Goal: Feedback & Contribution: Contribute content

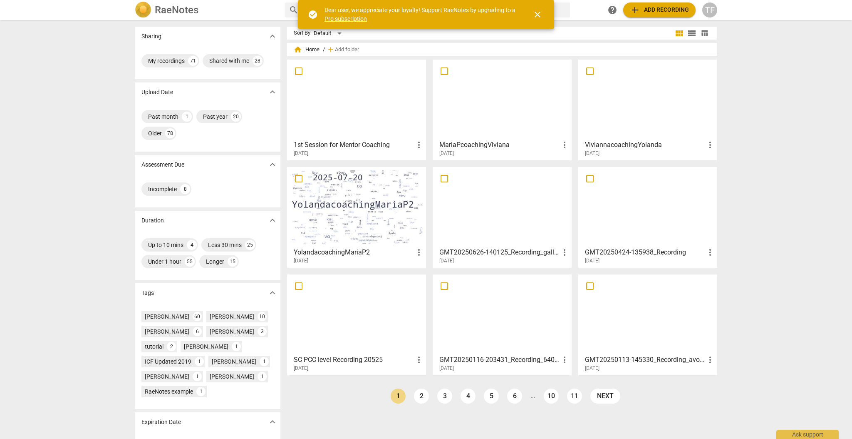
click at [337, 206] on div at bounding box center [356, 207] width 133 height 74
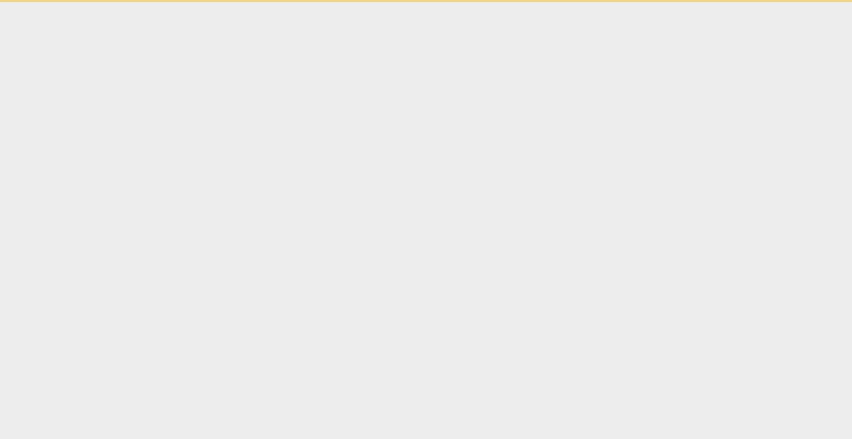
click at [337, 2] on html "check_circle Dear user, we appreciate your loyalty! Support RaeNotes by upgradi…" at bounding box center [426, 1] width 852 height 2
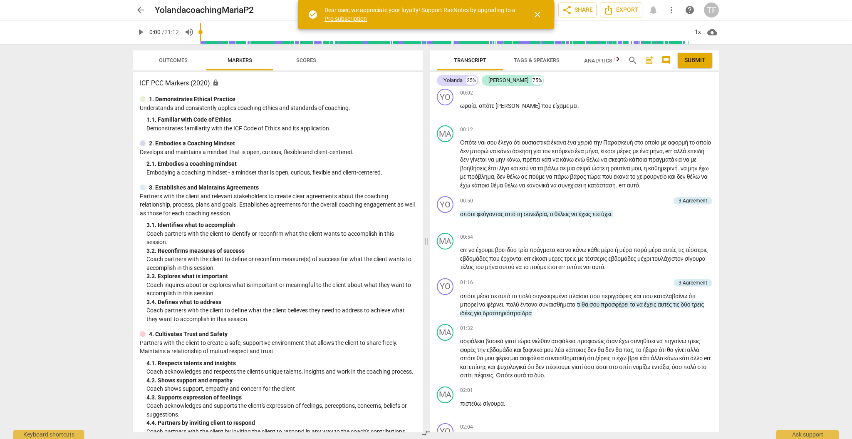
scroll to position [42, 0]
click at [141, 32] on span "play_arrow" at bounding box center [141, 32] width 10 height 10
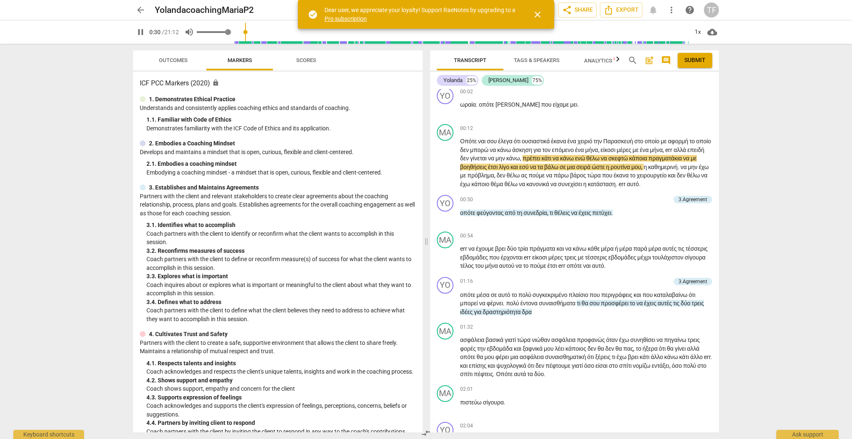
type input "30"
type input "0.84"
type input "30"
type input "0.82"
type input "30"
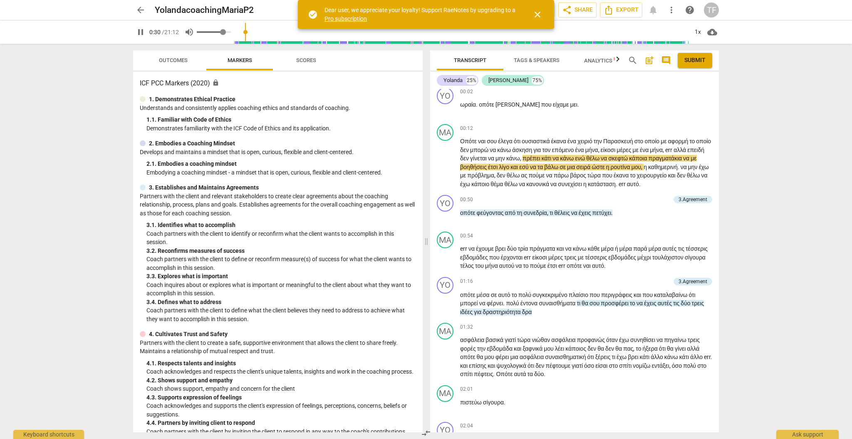
type input "0.8"
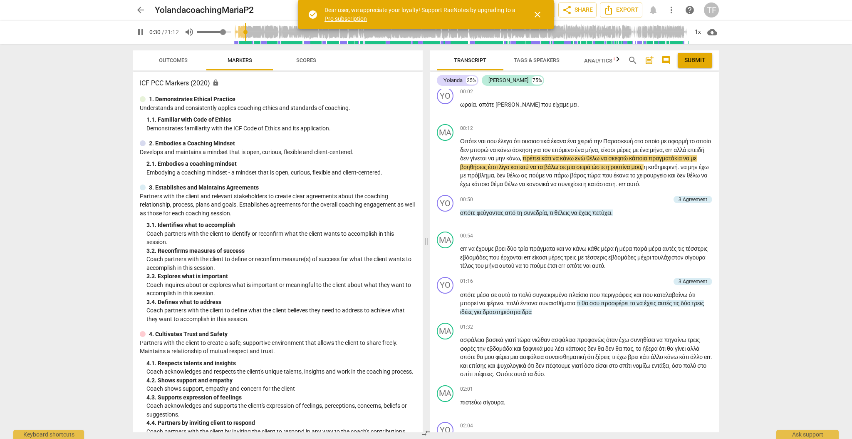
type input "30"
type input "0.78"
type input "30"
type input "0.77"
type input "30"
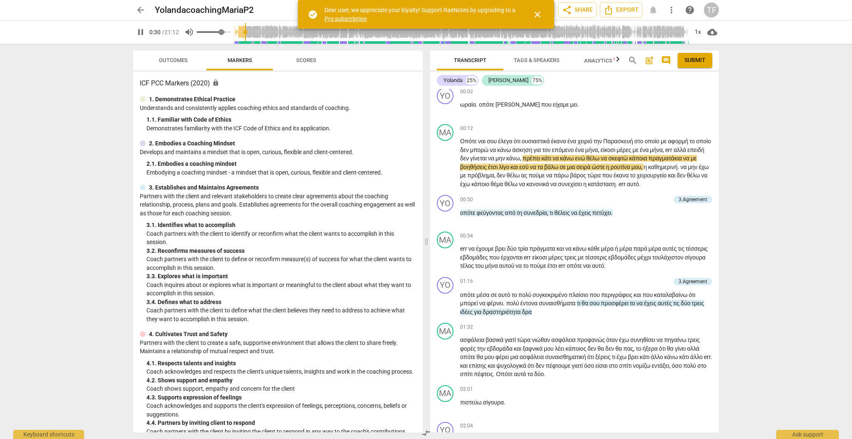
type input "0.75"
type input "30"
type input "0.73"
type input "30"
type input "0.71"
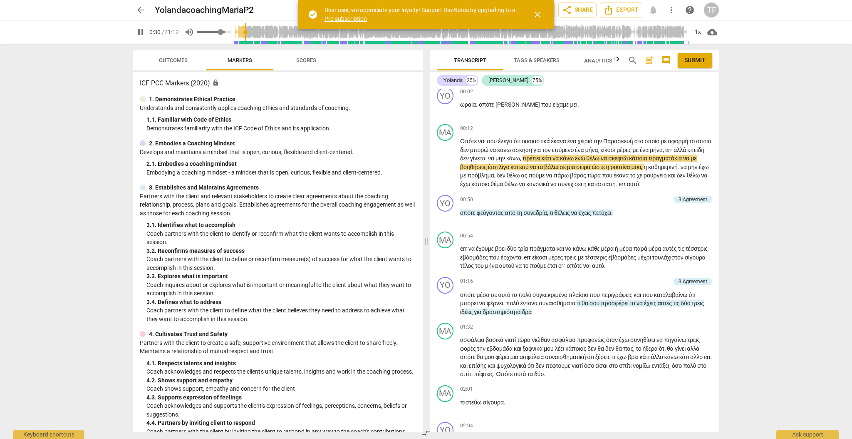
type input "30"
type input "0.69"
type input "30"
type input "0.67"
type input "30"
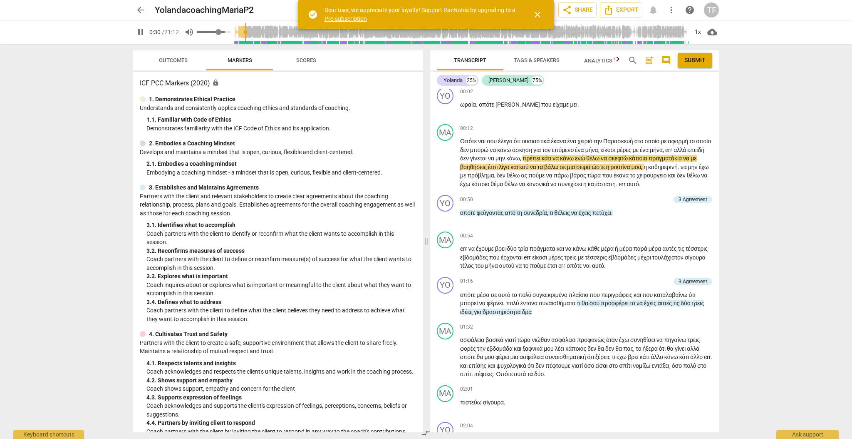
type input "0.65"
type input "30"
type input "0.64"
type input "30"
type input "0.63"
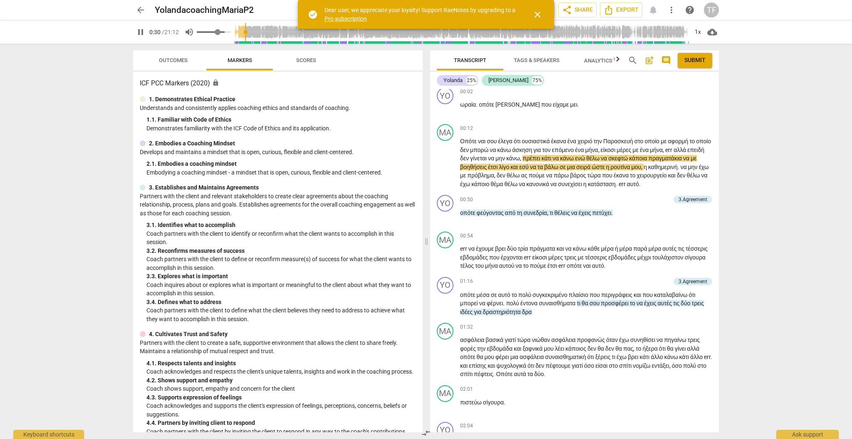
type input "30"
type input "0.62"
type input "31"
type input "0.6"
type input "31"
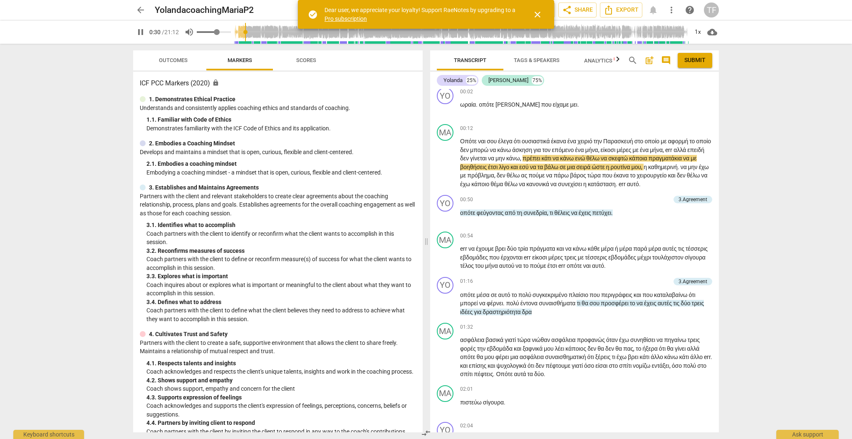
type input "0.59"
type input "31"
type input "0.58"
type input "31"
type input "0.57"
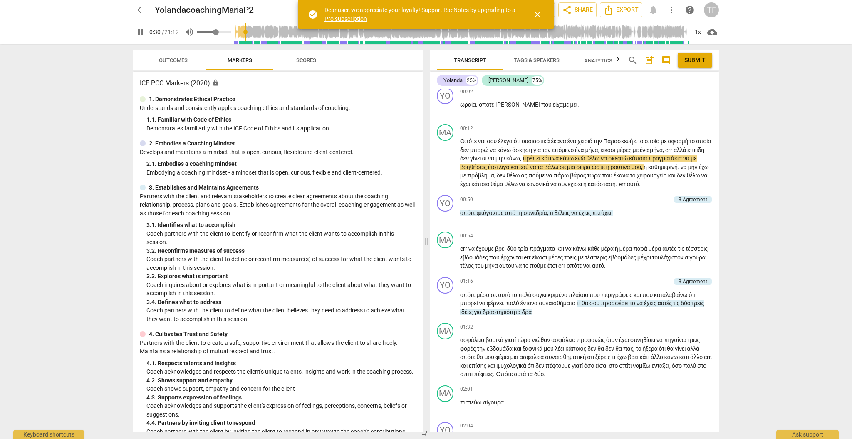
type input "31"
type input "0.56"
type input "31"
type input "0.55"
type input "31"
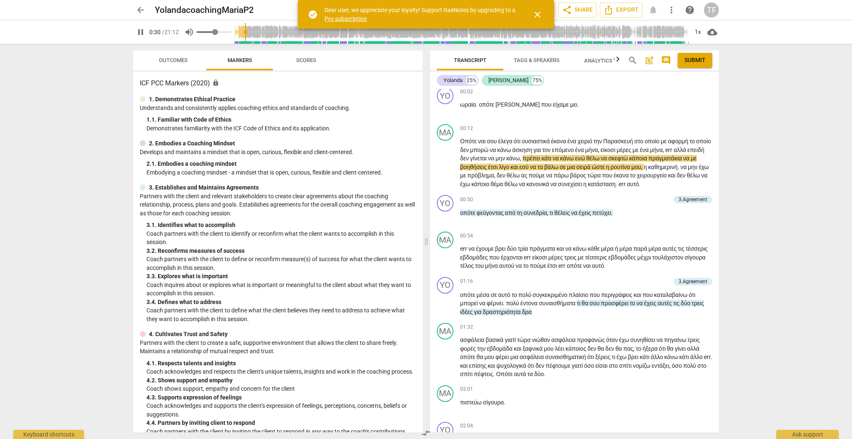
type input "0.54"
type input "31"
type input "0.53"
type input "31"
type input "0.52"
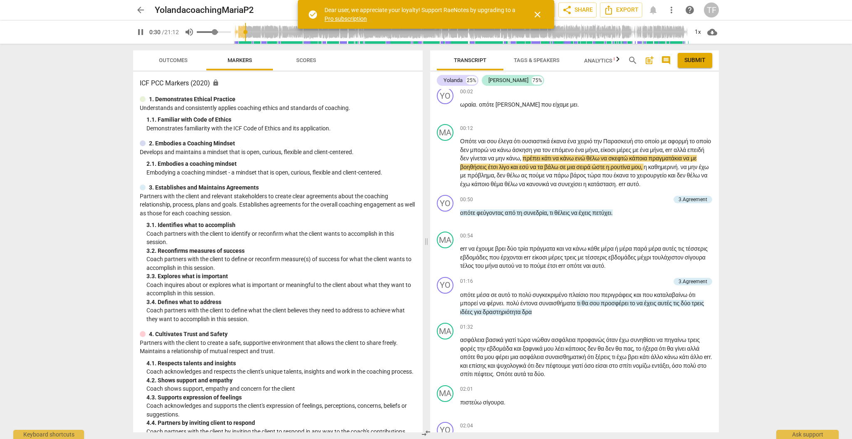
type input "31"
type input "0.51"
type input "31"
type input "0.5"
type input "31"
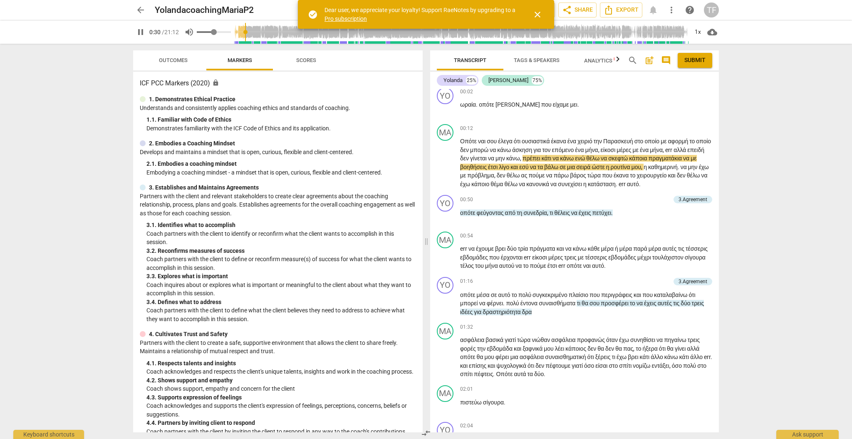
type input "0.47"
type input "31"
type input "0.46"
type input "31"
type input "0.45"
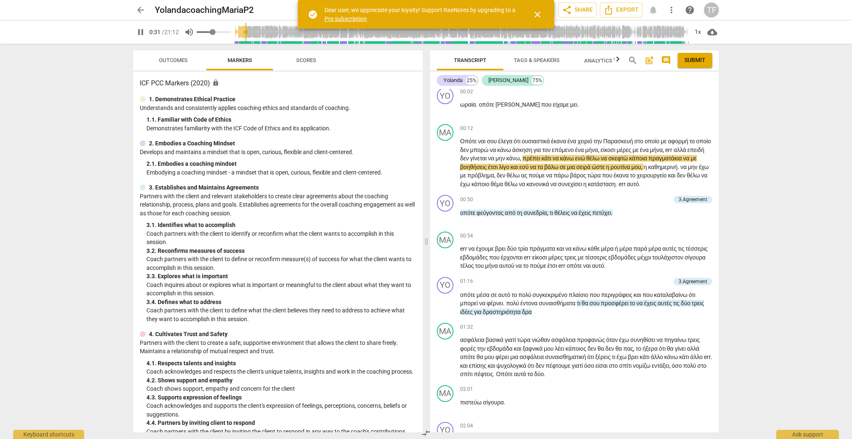
type input "31"
type input "0.43"
type input "31"
type input "0.42"
type input "31"
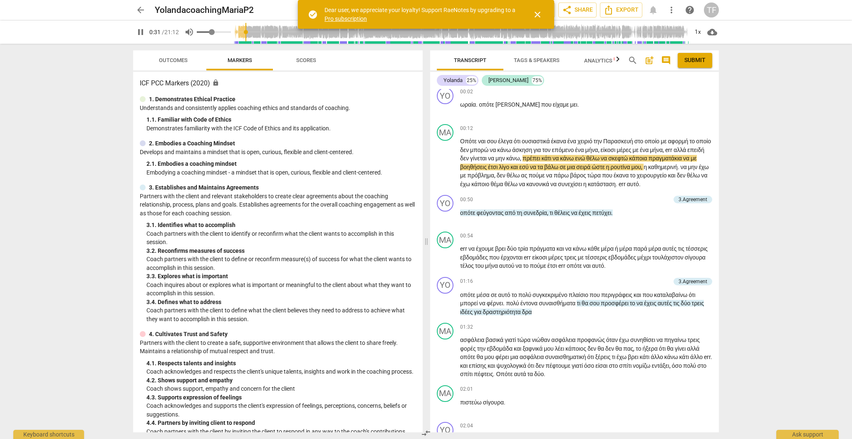
type input "0.41"
type input "32"
type input "0.4"
type input "32"
type input "0.37"
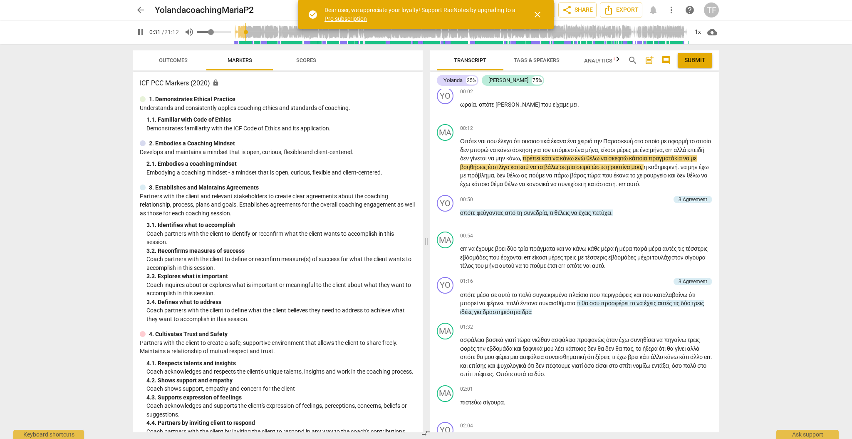
type input "32"
type input "0.36"
type input "32"
type input "0.35"
type input "32"
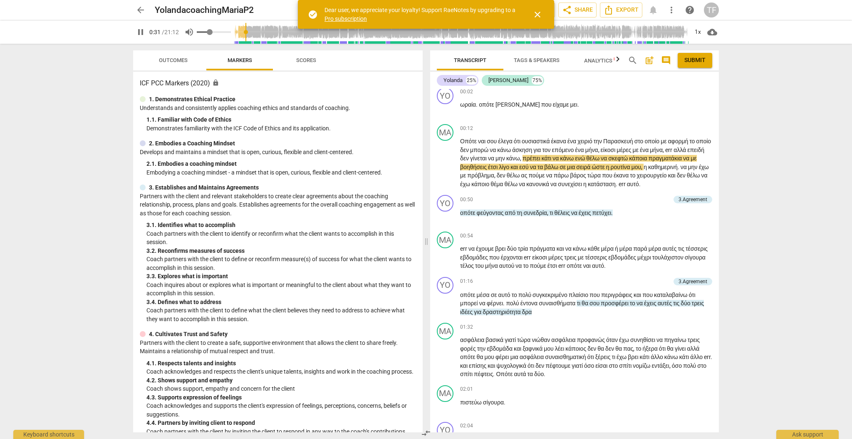
type input "0.34"
type input "32"
type input "0.33"
type input "32"
drag, startPoint x: 230, startPoint y: 33, endPoint x: 210, endPoint y: 33, distance: 19.6
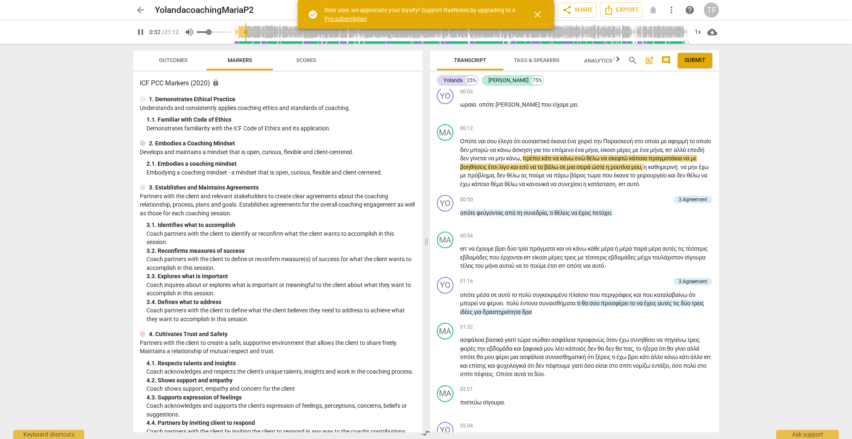
type input "0.33"
click at [210, 33] on input "range" at bounding box center [214, 32] width 34 height 2
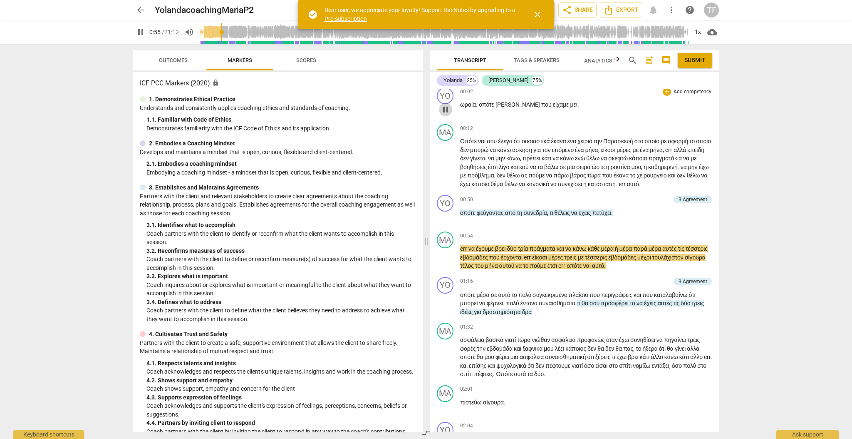
click at [446, 109] on span "pause" at bounding box center [446, 109] width 10 height 10
click at [624, 203] on div "+" at bounding box center [625, 199] width 8 height 8
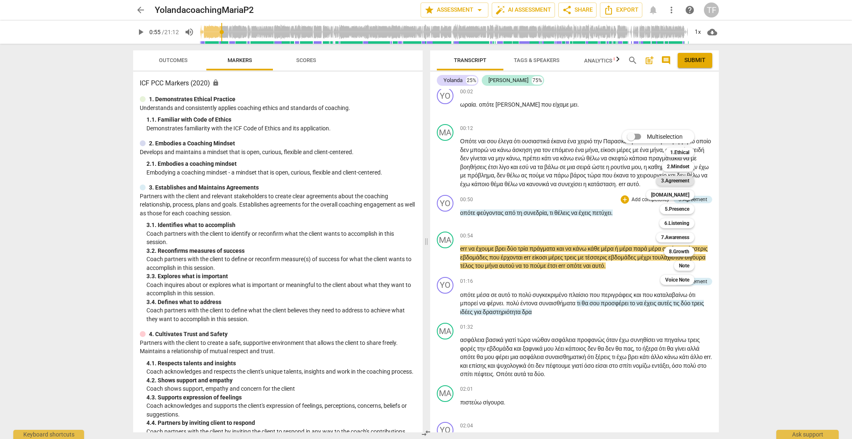
click at [675, 179] on b "3.Agreement" at bounding box center [675, 181] width 28 height 10
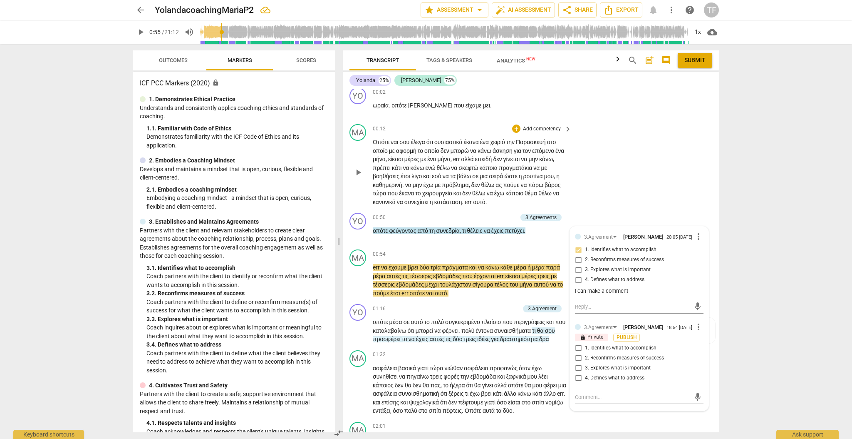
click at [652, 178] on div "MA play_arrow pause 00:12 + Add competency keyboard_arrow_right Οπότε ναι σου έ…" at bounding box center [531, 165] width 376 height 89
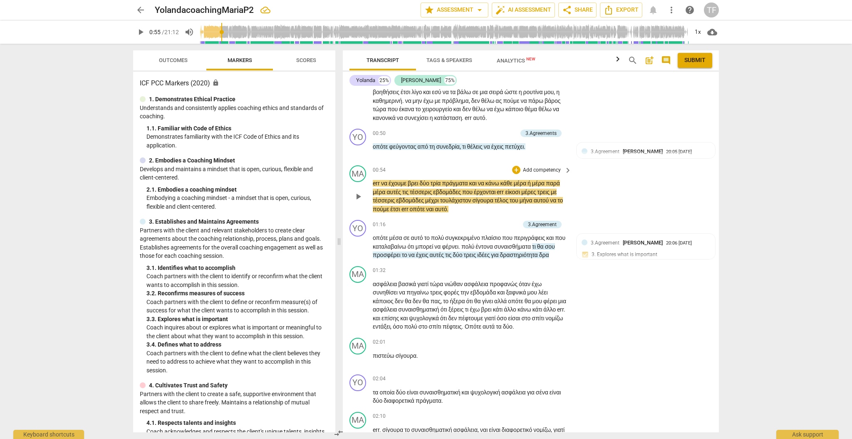
scroll to position [126, 0]
click at [139, 30] on span "play_arrow" at bounding box center [141, 32] width 10 height 10
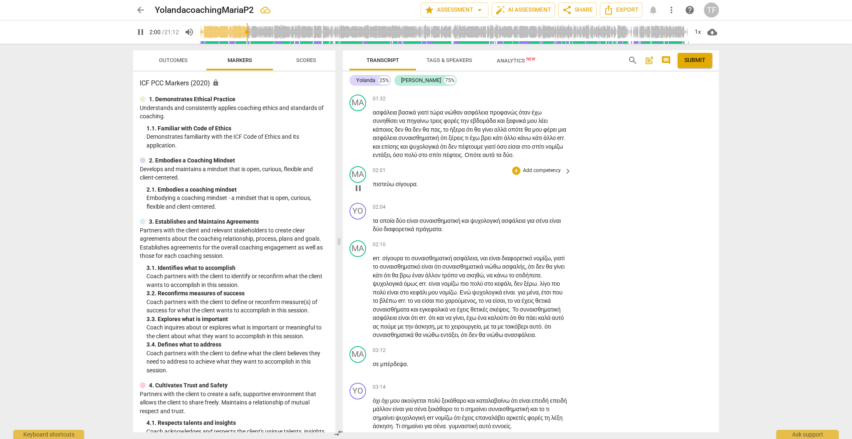
scroll to position [298, 0]
click at [516, 210] on div "+" at bounding box center [516, 206] width 8 height 8
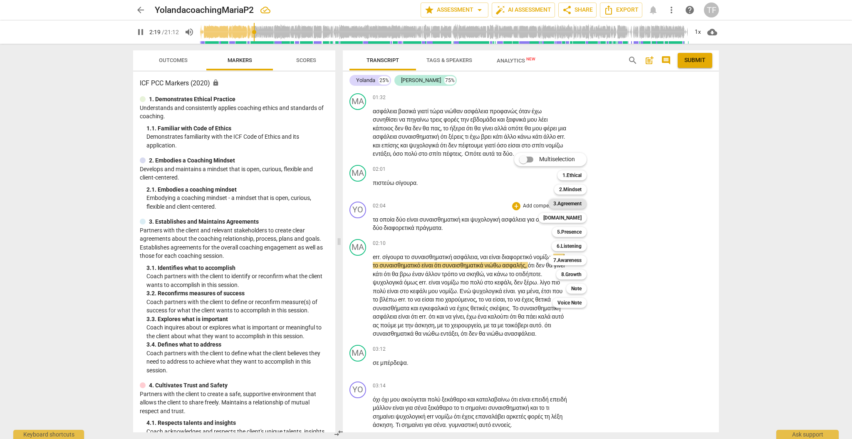
click at [571, 205] on b "3.Agreement" at bounding box center [567, 203] width 28 height 10
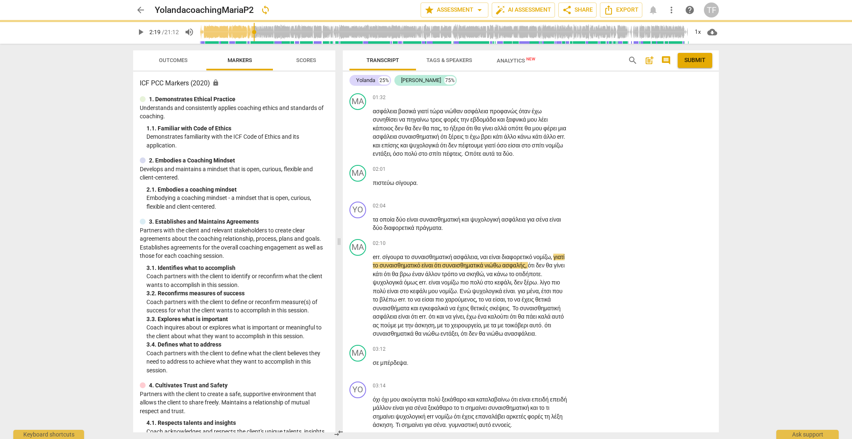
type input "140"
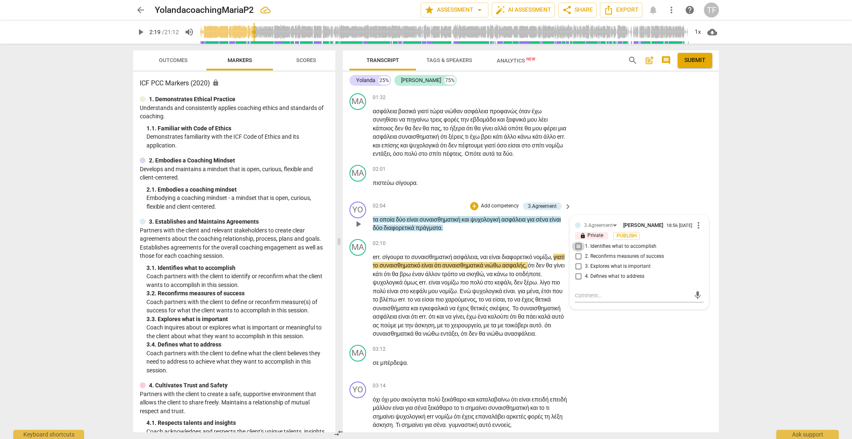
click at [577, 251] on input "1. Identifies what to accomplish" at bounding box center [578, 246] width 13 height 10
checkbox input "true"
drag, startPoint x: 583, startPoint y: 324, endPoint x: 602, endPoint y: 320, distance: 19.0
click at [583, 299] on textarea at bounding box center [632, 295] width 115 height 8
type textarea "E"
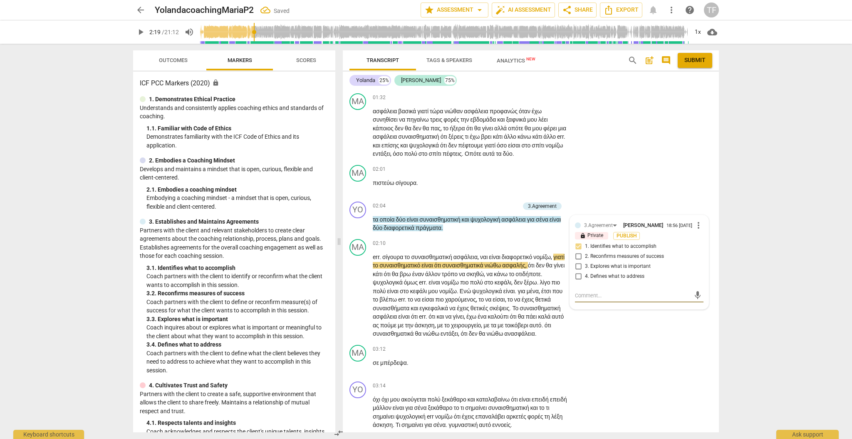
type textarea "E"
type textarea "Ex"
type textarea "Exp"
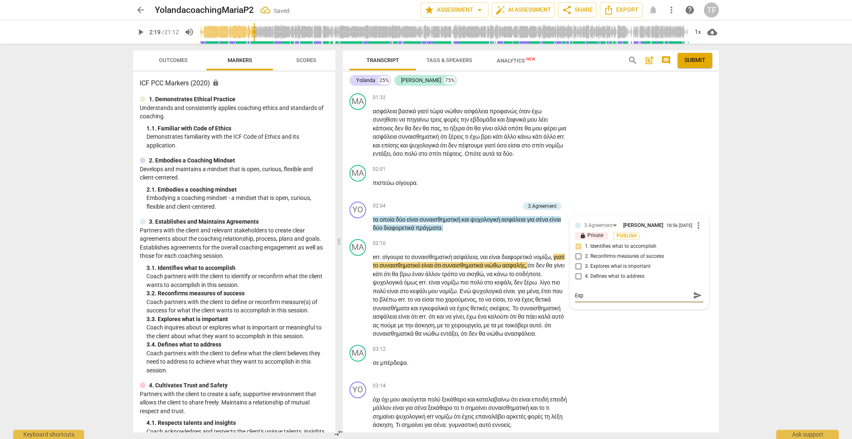
type textarea "Expl"
type textarea "Explo"
type textarea "Explor"
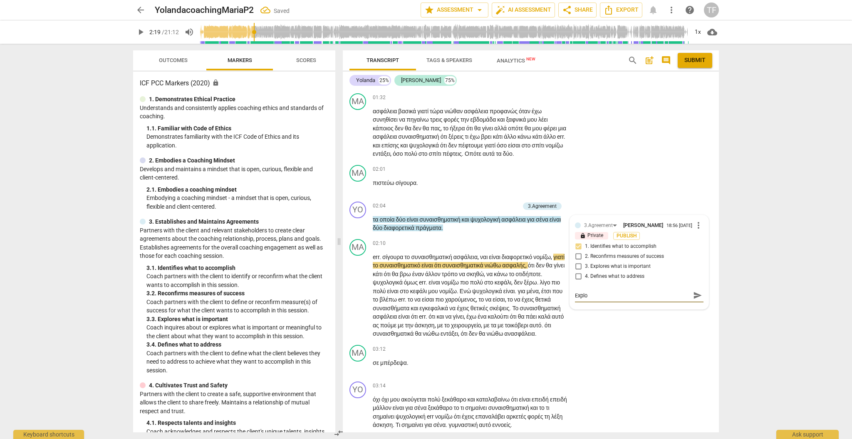
type textarea "Explor"
type textarea "Explore"
type textarea "Explores"
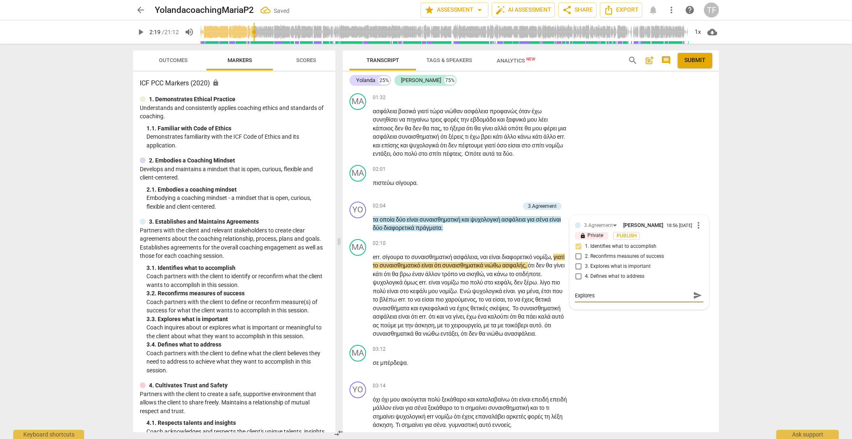
type textarea "Explores"
type textarea "Explores t"
type textarea "Explores th"
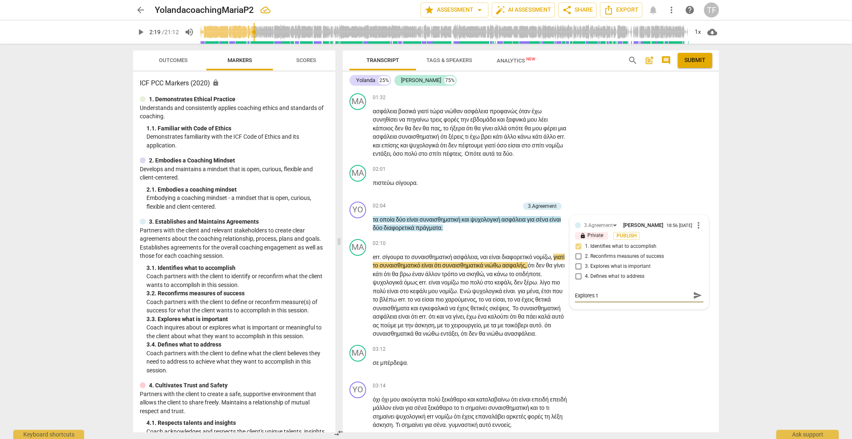
type textarea "Explores th"
type textarea "Explores the"
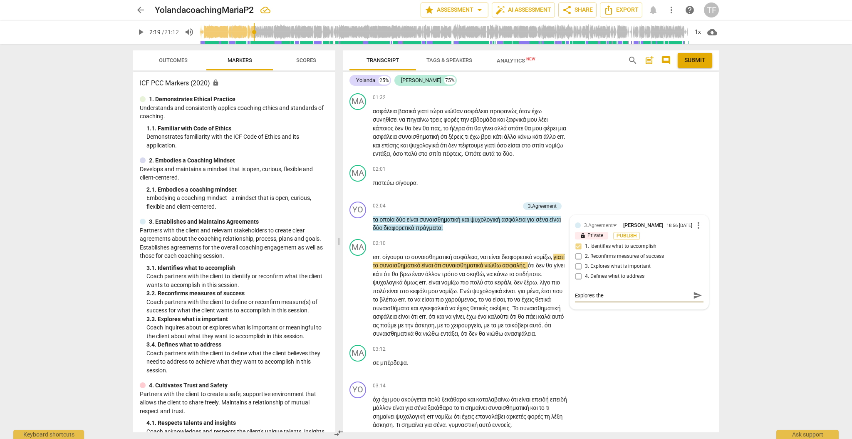
type textarea "Explores the t"
type textarea "Explores the to"
type textarea "Explores the top"
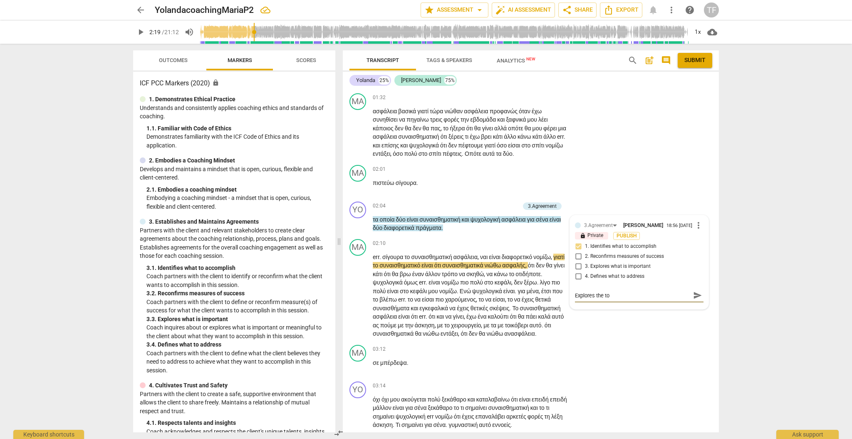
type textarea "Explores the top"
type textarea "Explores the topi"
type textarea "Explores the topic"
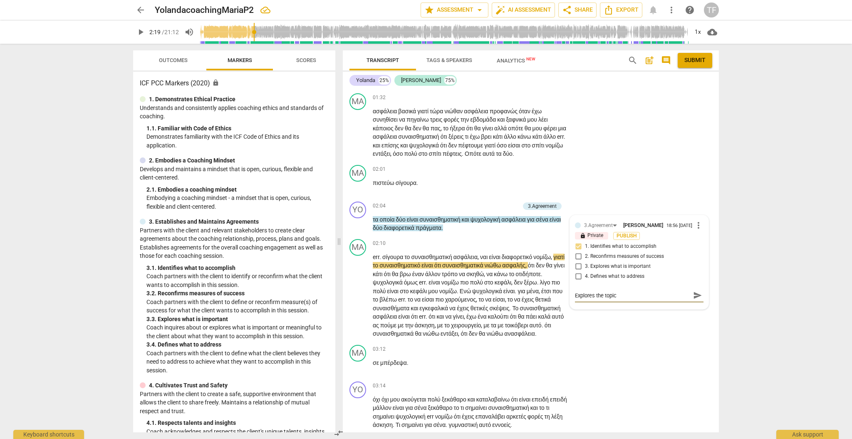
type textarea "Explores the topic"
type textarea "Explores the topic o"
type textarea "Explores the topic of"
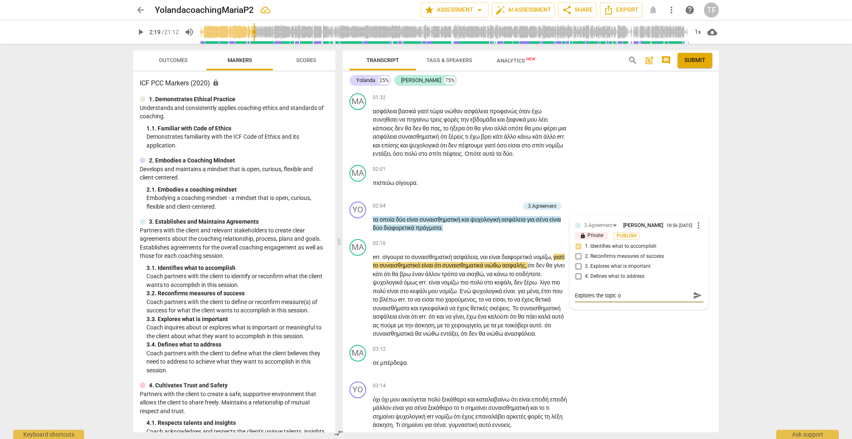
type textarea "Explores the topic of"
type textarea "Explores the topic of c"
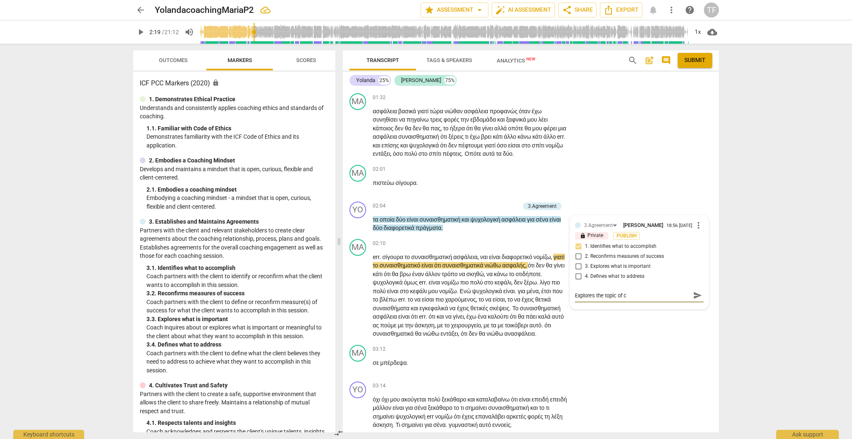
type textarea "Explores the topic of co"
type textarea "Explores the topic of coa"
type textarea "Explores the topic of coac"
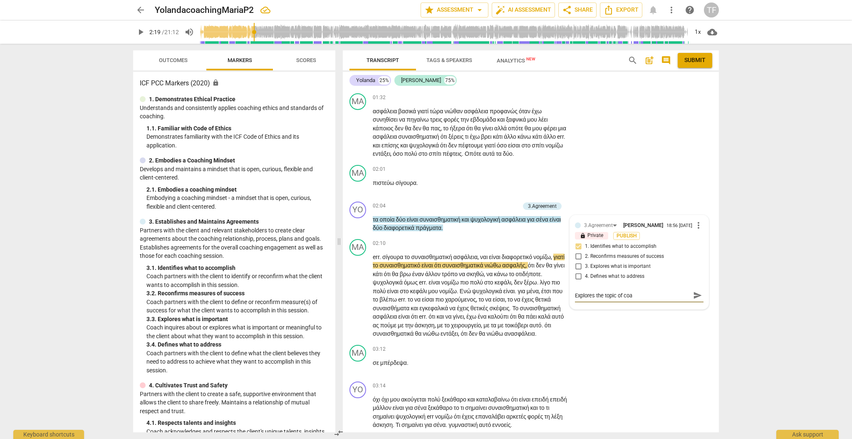
type textarea "Explores the topic of coac"
type textarea "Explores the topic of coach"
type textarea "Explores the topic of coachi"
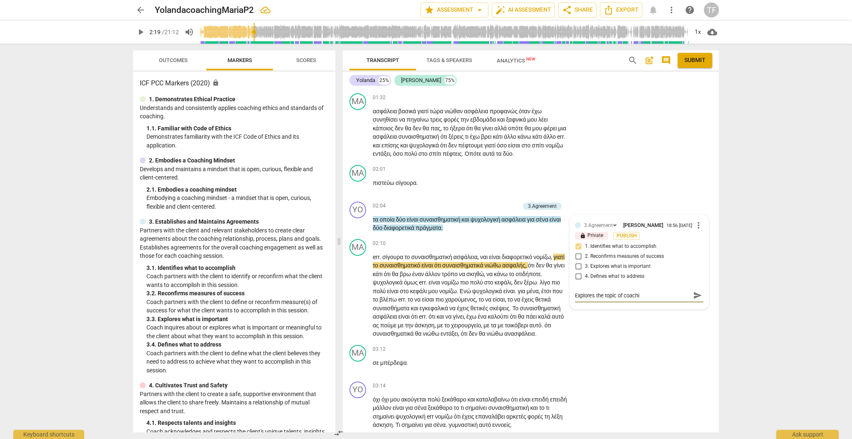
type textarea "Explores the topic of coachin"
type textarea "Explores the topic of coaching"
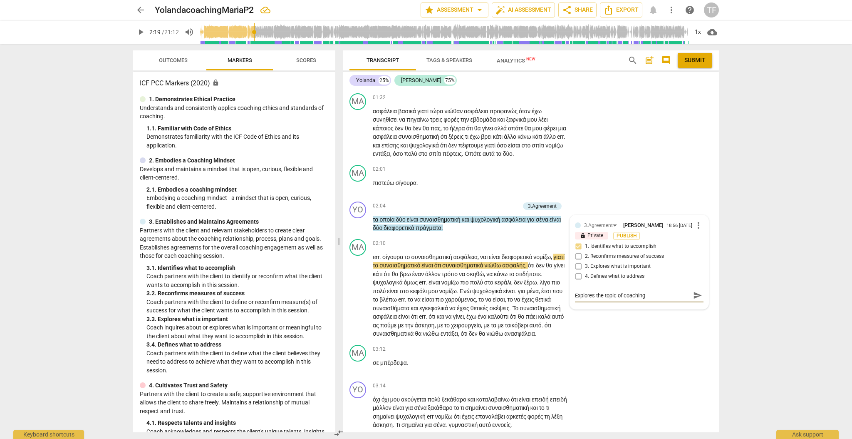
type textarea "Explores the topic of coaching"
type textarea "Explores the topic of coaching b"
type textarea "Explores the topic of coaching be"
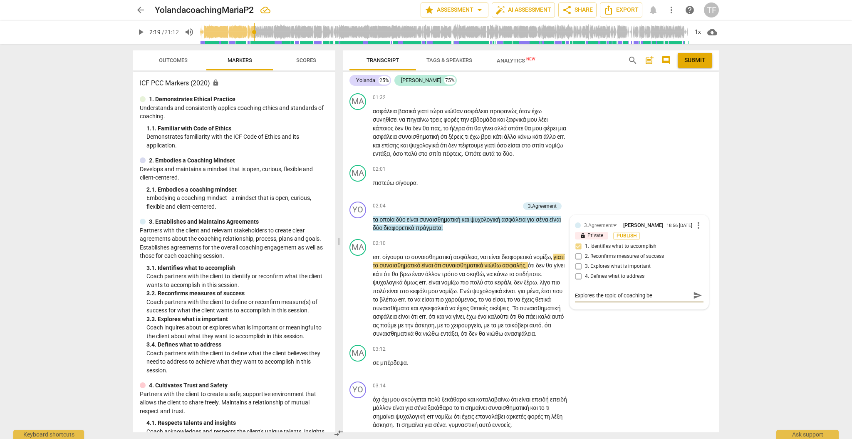
type textarea "Explores the topic of coaching bey"
type textarea "Explores the topic of coaching beyo"
type textarea "Explores the topic of coaching beyon"
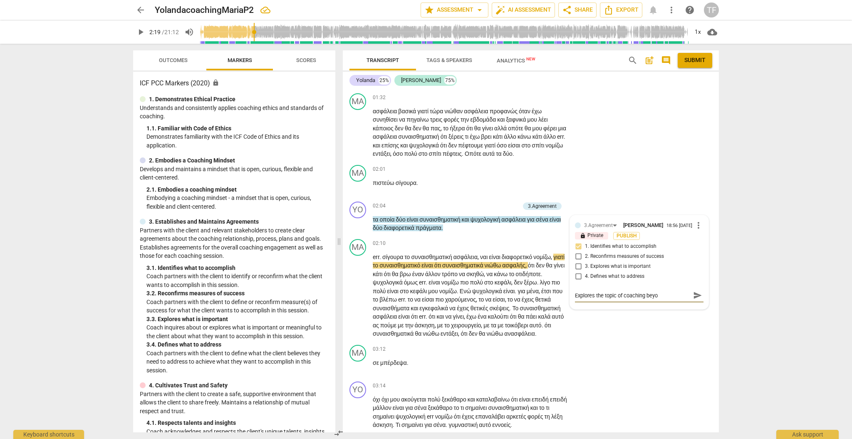
type textarea "Explores the topic of coaching beyon"
type textarea "Explores the topic of coaching beyond"
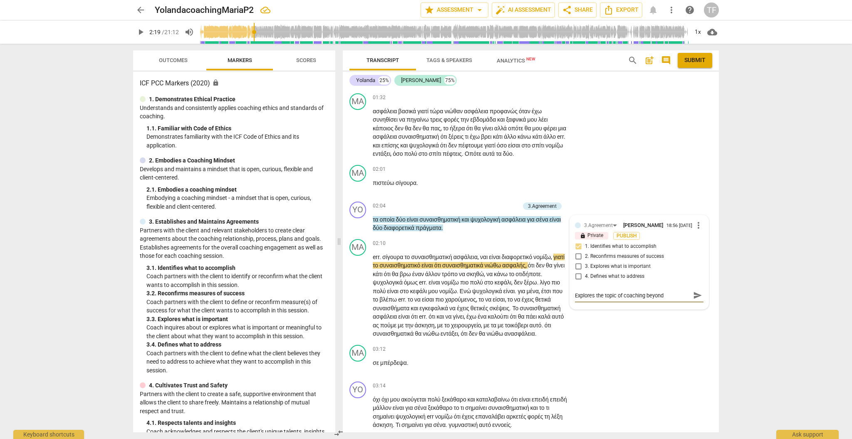
type textarea "Explores the topic of coaching beyond t"
type textarea "Explores the topic of coaching beyond th"
type textarea "Explores the topic of coaching beyond the"
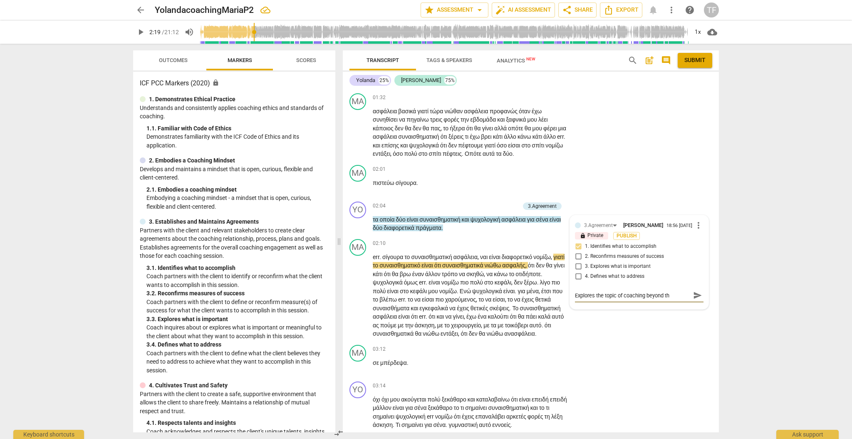
type textarea "Explores the topic of coaching beyond the"
type textarea "Explores the topic of coaching beyond the f"
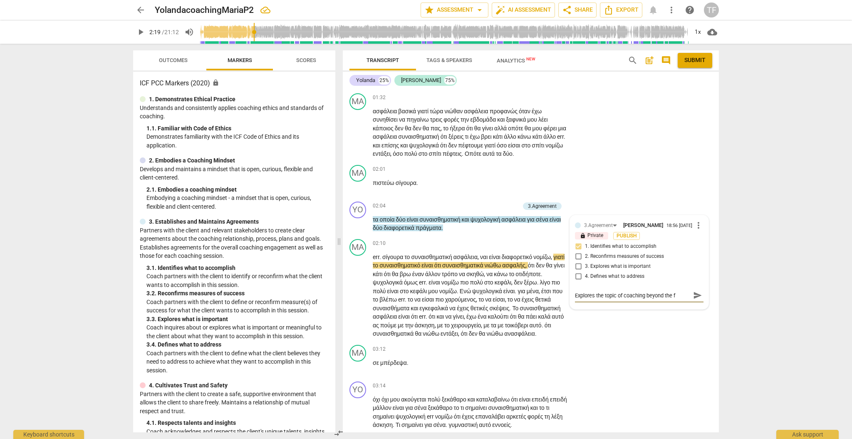
type textarea "Explores the topic of coaching beyond the fi"
type textarea "Explores the topic of coaching beyond the fir"
type textarea "Explores the topic of coaching beyond the firs"
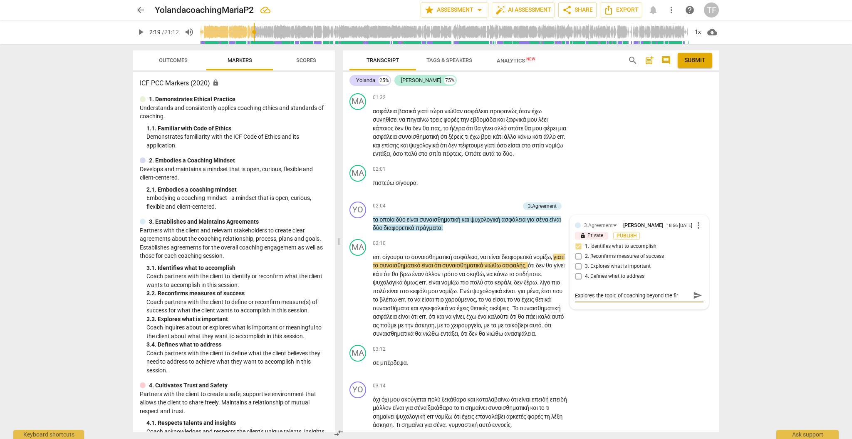
type textarea "Explores the topic of coaching beyond the firs"
type textarea "Explores the topic of coaching beyond the first"
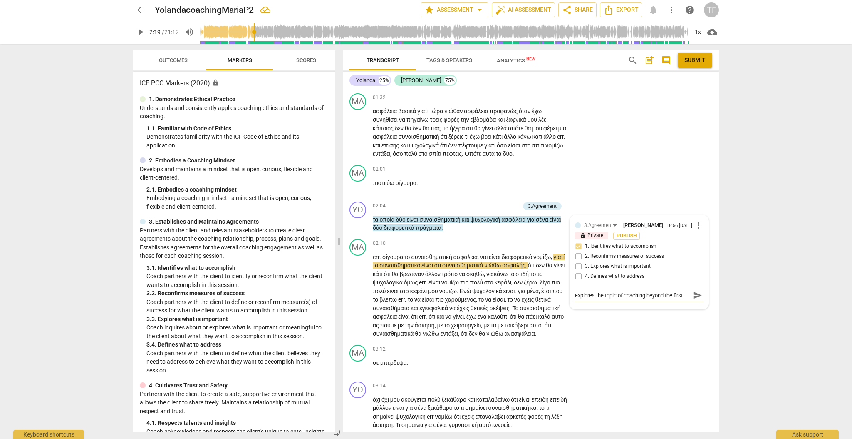
type textarea "Explores the topic of coaching beyond the first g"
type textarea "Explores the topic of coaching beyond the first gu"
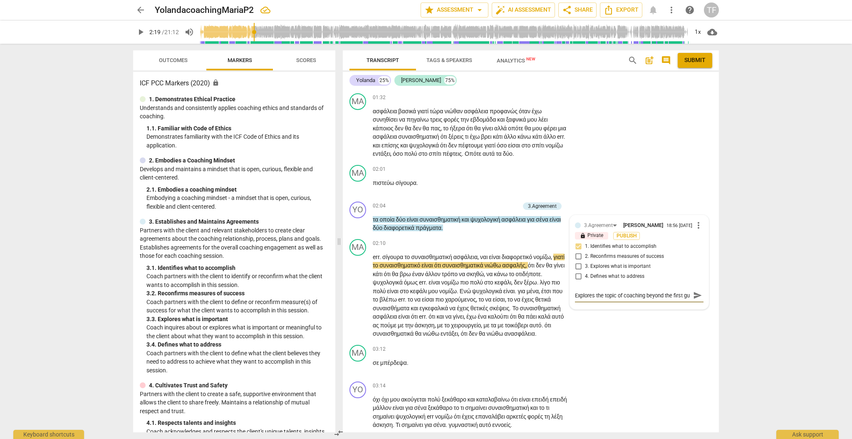
type textarea "Explores the topic of coaching beyond the first g"
type textarea "Explores the topic of coaching beyond the first"
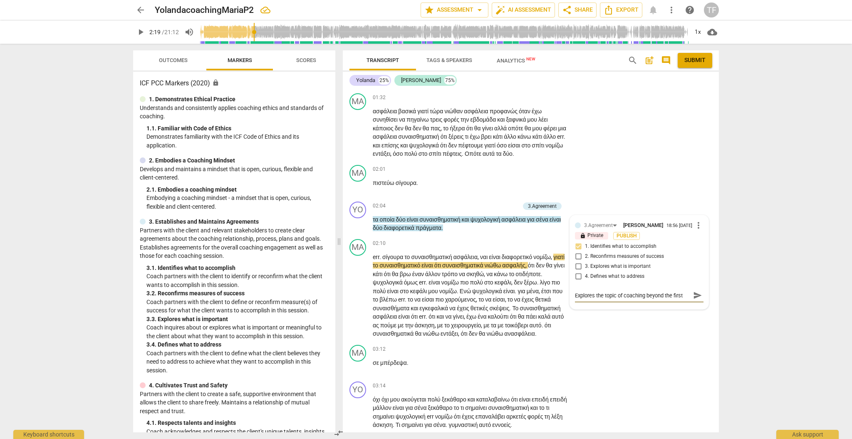
type textarea "Explores the topic of coaching beyond the first s"
type textarea "Explores the topic of coaching beyond the first st"
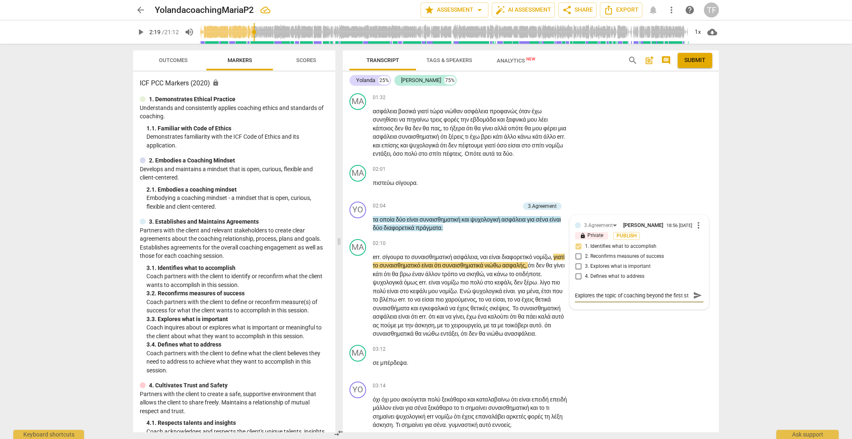
type textarea "Explores the topic of coaching beyond the first sta"
type textarea "Explores the topic of coaching beyond the first stat"
type textarea "Explores the topic of coaching beyond the first state"
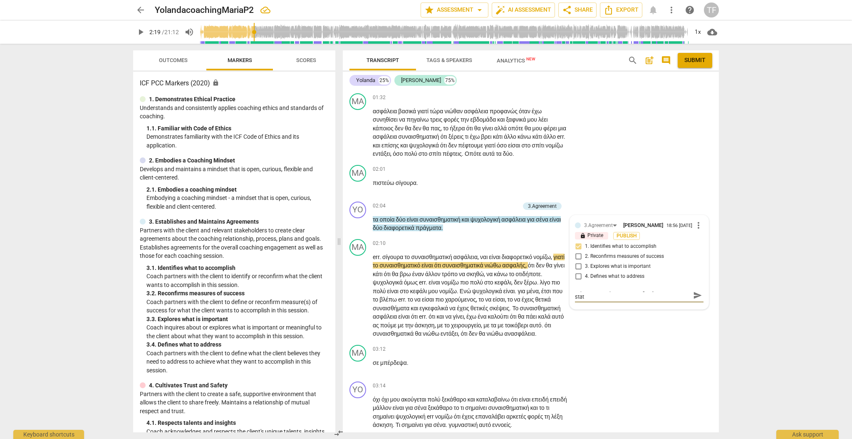
type textarea "Explores the topic of coaching beyond the first state"
type textarea "Explores the topic of coaching beyond the first statem"
type textarea "Explores the topic of coaching beyond the first stateme"
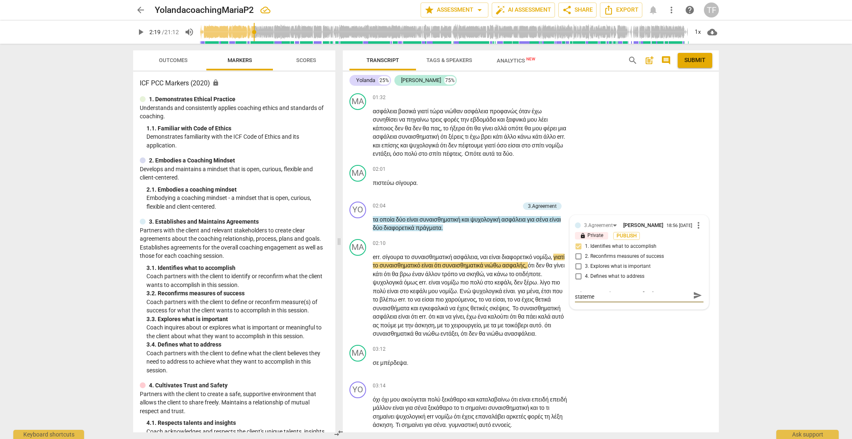
scroll to position [0, 0]
type textarea "Explores the topic of coaching beyond the first statemen"
type textarea "Explores the topic of coaching beyond the first statement"
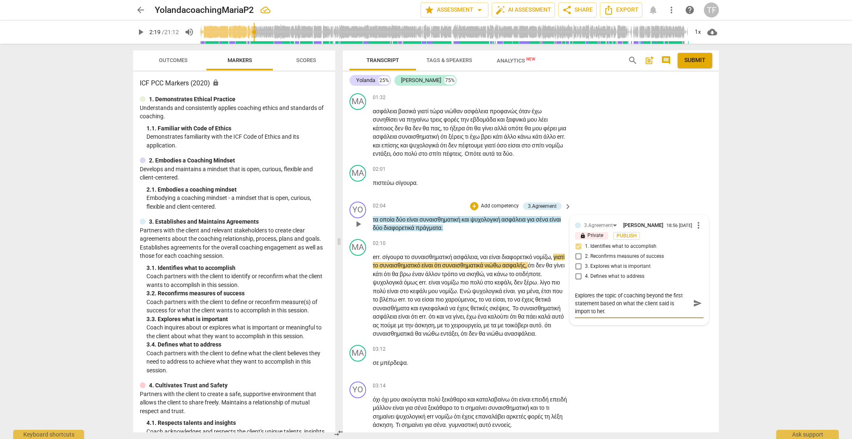
click at [693, 307] on span "send" at bounding box center [697, 302] width 9 height 9
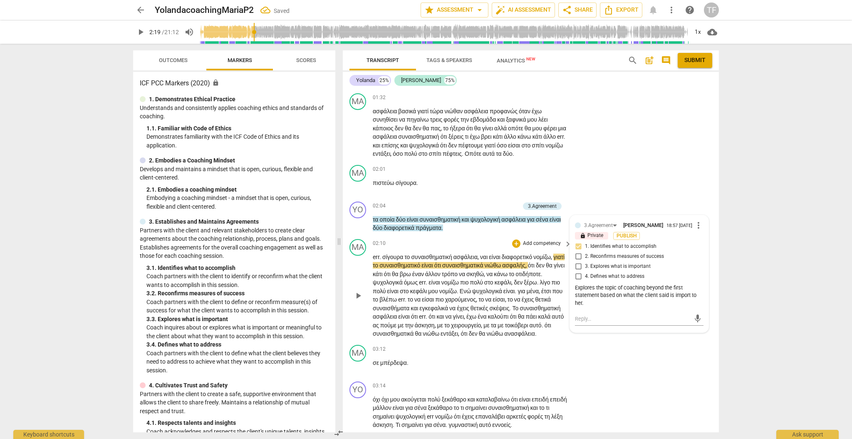
click at [357, 300] on span "play_arrow" at bounding box center [358, 295] width 10 height 10
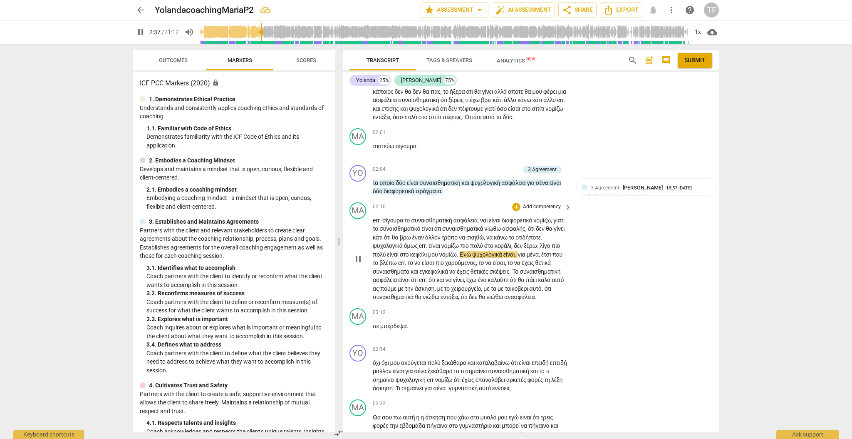
scroll to position [336, 0]
click at [461, 299] on span "ότι" at bounding box center [465, 295] width 8 height 7
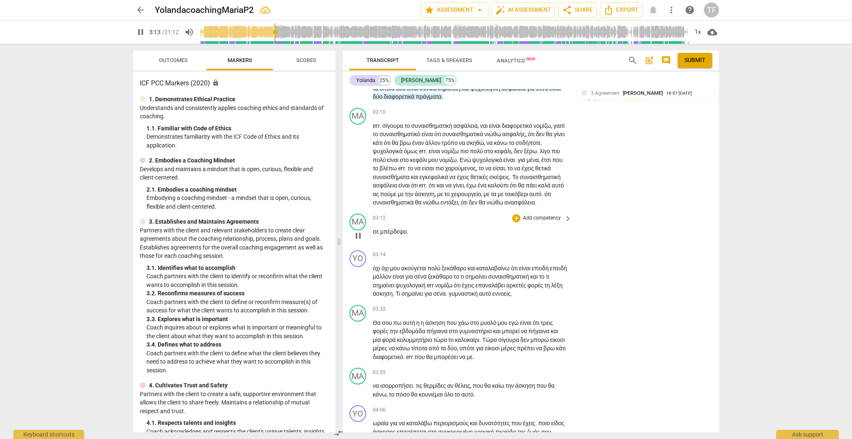
scroll to position [438, 0]
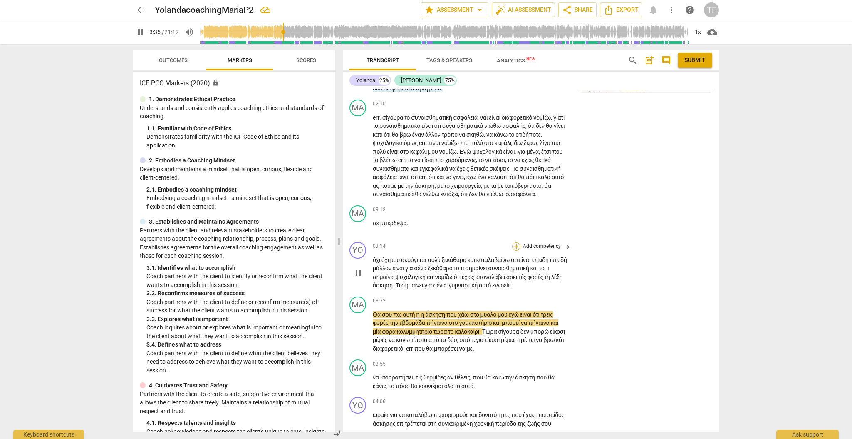
click at [513, 250] on div "+" at bounding box center [516, 246] width 8 height 8
click at [575, 295] on b "6.Listening" at bounding box center [569, 294] width 25 height 10
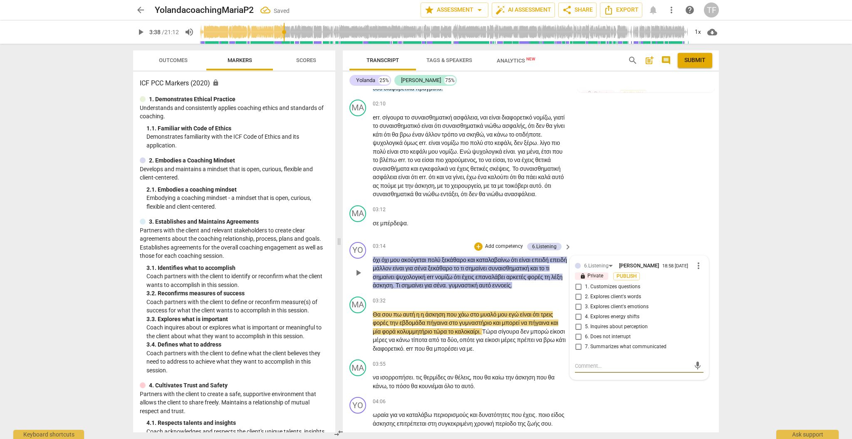
click at [578, 302] on input "2. Explores client's words" at bounding box center [578, 297] width 13 height 10
click at [598, 369] on textarea at bounding box center [632, 366] width 115 height 8
click at [646, 372] on div "Explore the word ασκηση Explore the word ασκηση send" at bounding box center [639, 365] width 129 height 13
click at [697, 370] on span "send" at bounding box center [697, 365] width 9 height 9
click at [142, 32] on span "play_arrow" at bounding box center [141, 32] width 10 height 10
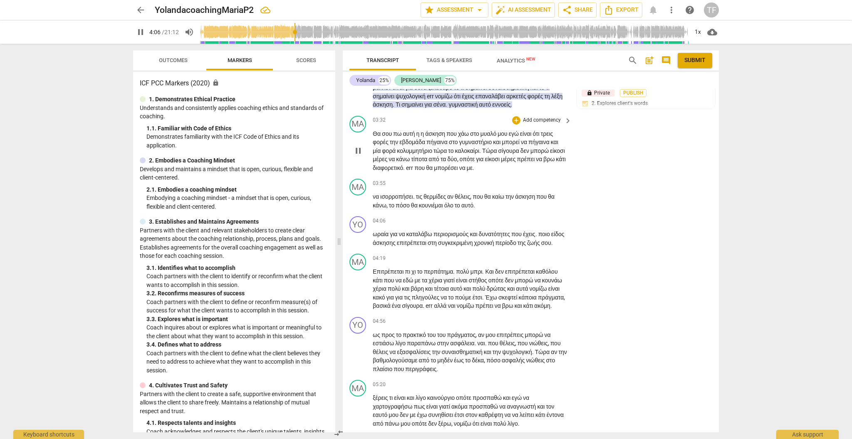
scroll to position [620, 0]
click at [515, 223] on div "+" at bounding box center [516, 219] width 8 height 8
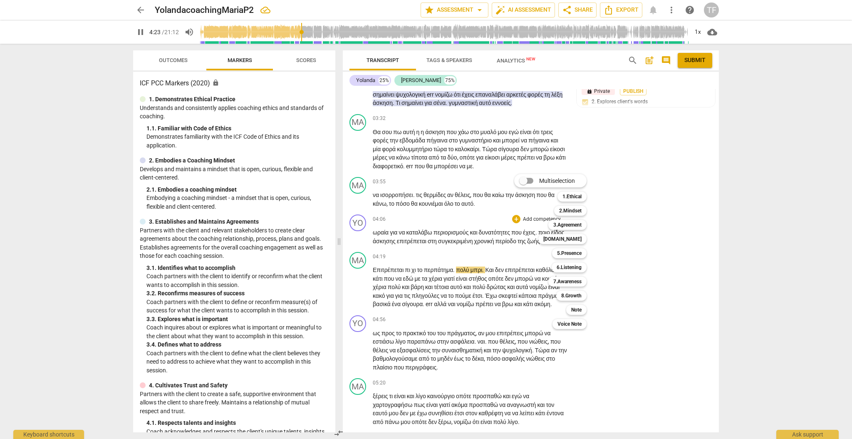
click at [140, 31] on div at bounding box center [426, 219] width 852 height 439
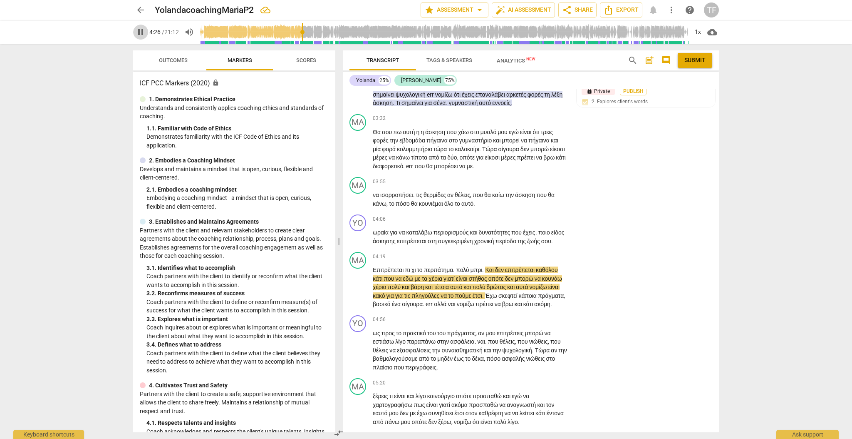
click at [137, 31] on span "pause" at bounding box center [141, 32] width 10 height 10
click at [513, 223] on div "+" at bounding box center [516, 219] width 8 height 8
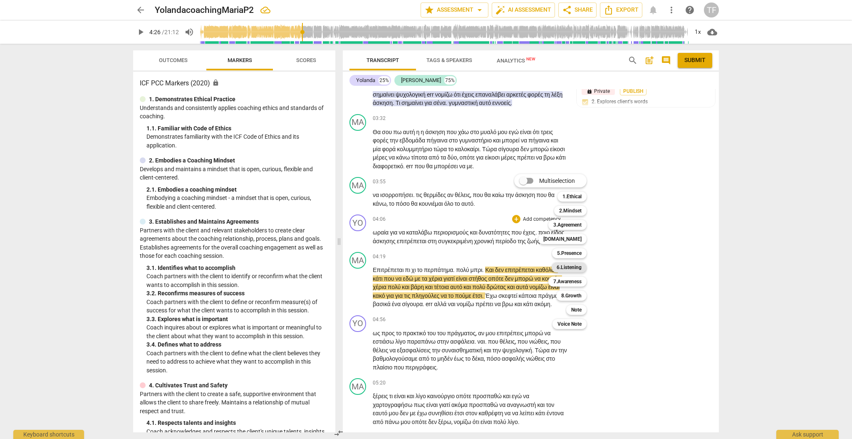
click at [573, 267] on b "6.Listening" at bounding box center [569, 267] width 25 height 10
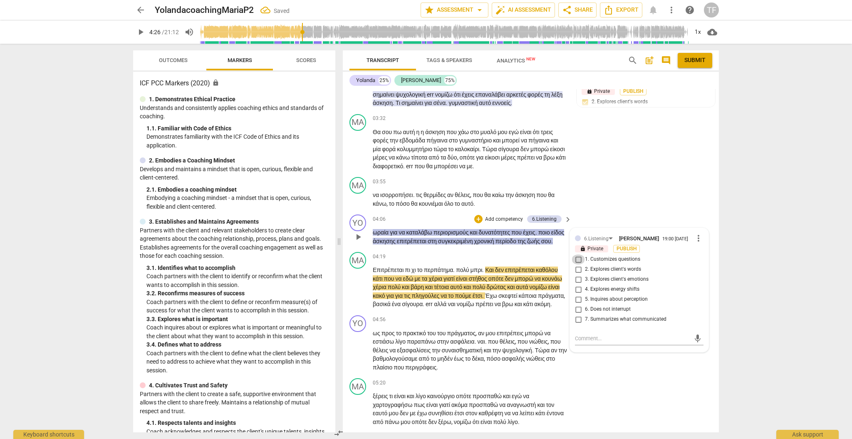
click at [578, 264] on input "1. Customizes questions" at bounding box center [578, 259] width 13 height 10
click at [575, 304] on input "5. Inquires about perception" at bounding box center [578, 299] width 13 height 10
click at [584, 342] on textarea at bounding box center [632, 338] width 115 height 8
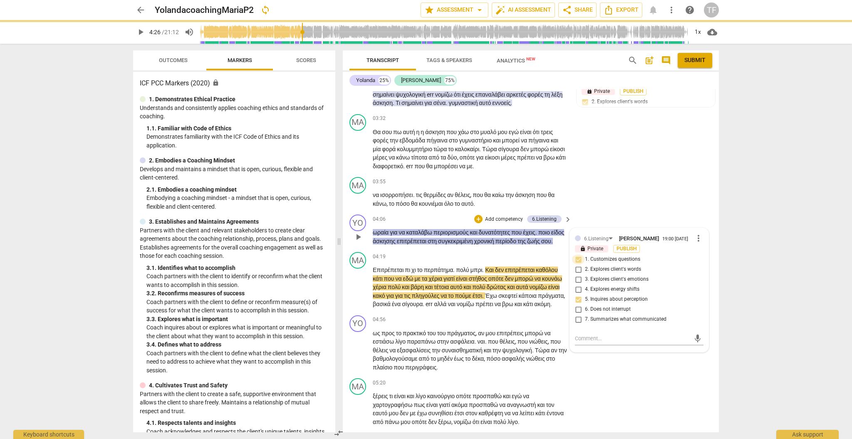
click at [577, 264] on input "1. Customizes questions" at bounding box center [578, 259] width 13 height 10
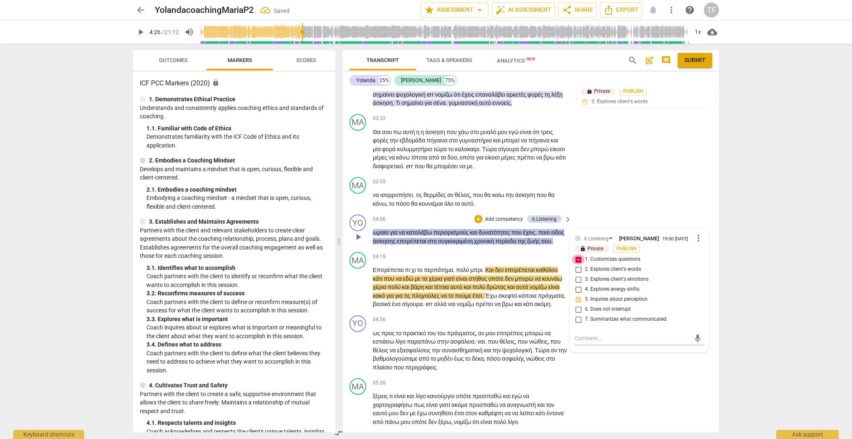
click at [577, 264] on input "1. Customizes questions" at bounding box center [578, 259] width 13 height 10
click at [582, 342] on textarea at bounding box center [632, 338] width 115 height 8
click at [694, 343] on span "send" at bounding box center [697, 338] width 9 height 9
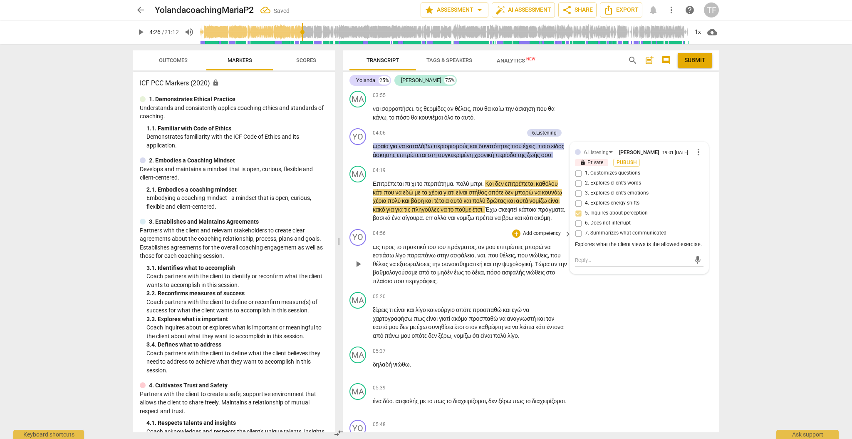
scroll to position [708, 0]
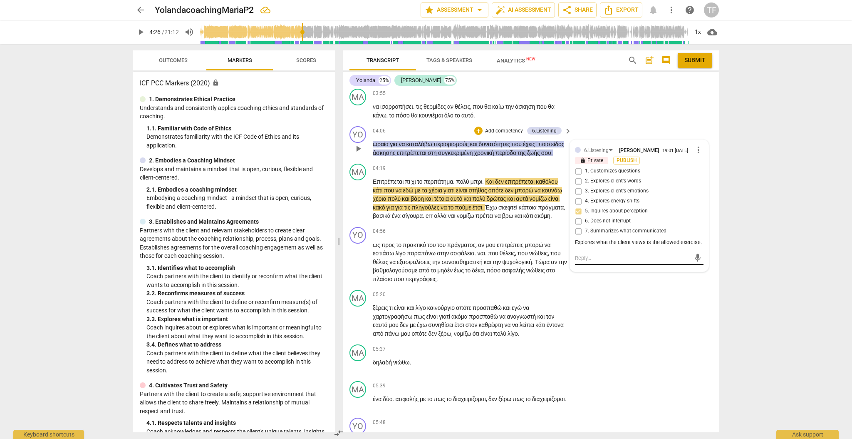
click at [605, 262] on textarea at bounding box center [632, 258] width 115 height 8
click at [697, 266] on span "send" at bounding box center [697, 261] width 9 height 9
click at [602, 266] on p "lock Private" at bounding box center [598, 262] width 33 height 7
click at [598, 266] on p "lock Private" at bounding box center [598, 262] width 33 height 7
click at [696, 258] on span "more_vert" at bounding box center [699, 253] width 10 height 10
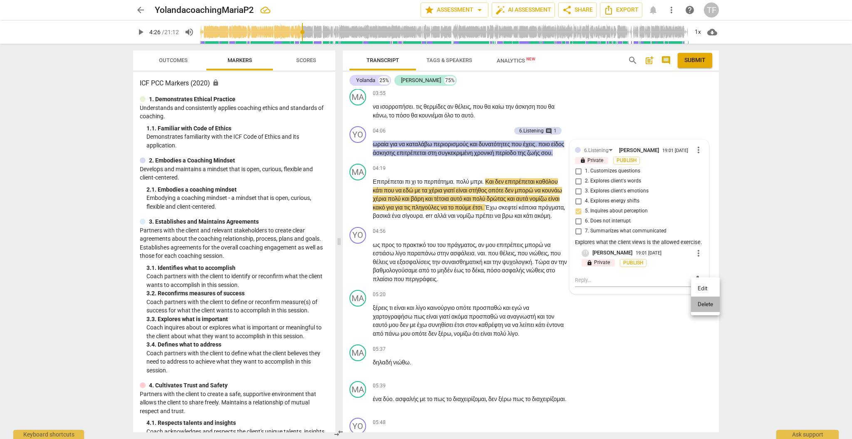
click at [707, 305] on li "Delete" at bounding box center [705, 304] width 29 height 16
click at [548, 223] on div "MA play_arrow pause 04:19 + Add competency keyboard_arrow_right Επιτρέπεται πι …" at bounding box center [531, 191] width 376 height 63
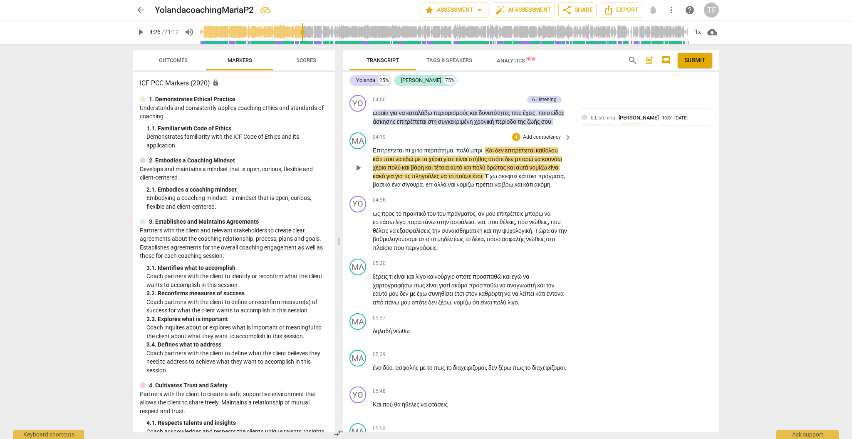
scroll to position [740, 0]
click at [358, 172] on span "play_arrow" at bounding box center [358, 167] width 10 height 10
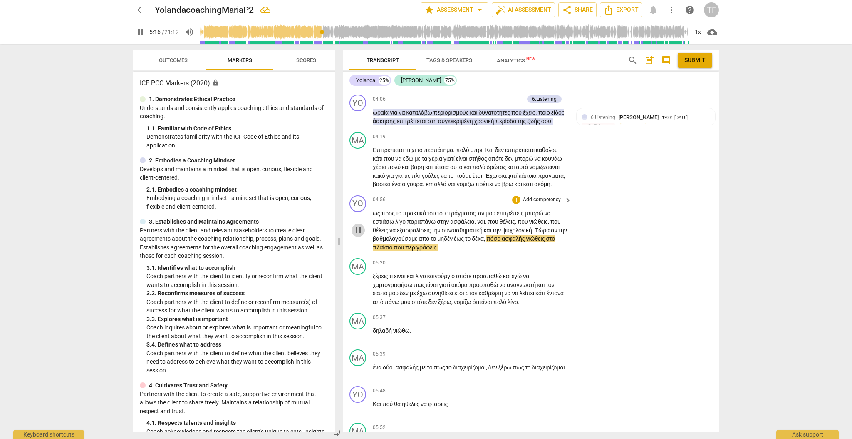
click at [360, 235] on span "pause" at bounding box center [358, 230] width 10 height 10
click at [516, 204] on div "+" at bounding box center [516, 200] width 8 height 8
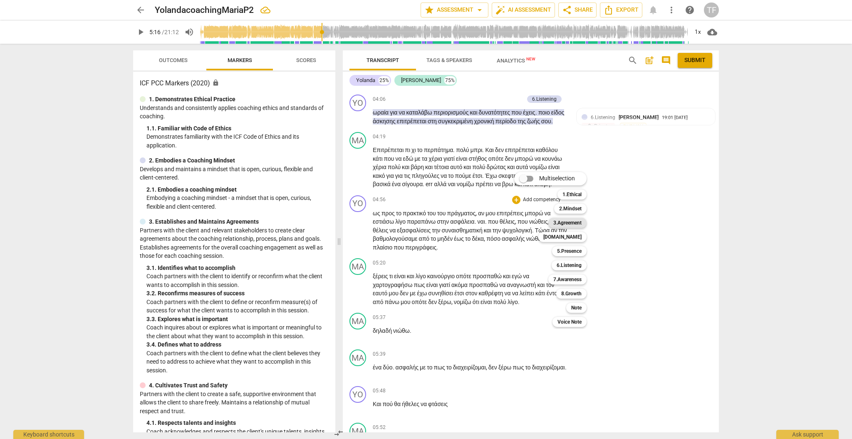
click at [574, 221] on b "3.Agreement" at bounding box center [567, 223] width 28 height 10
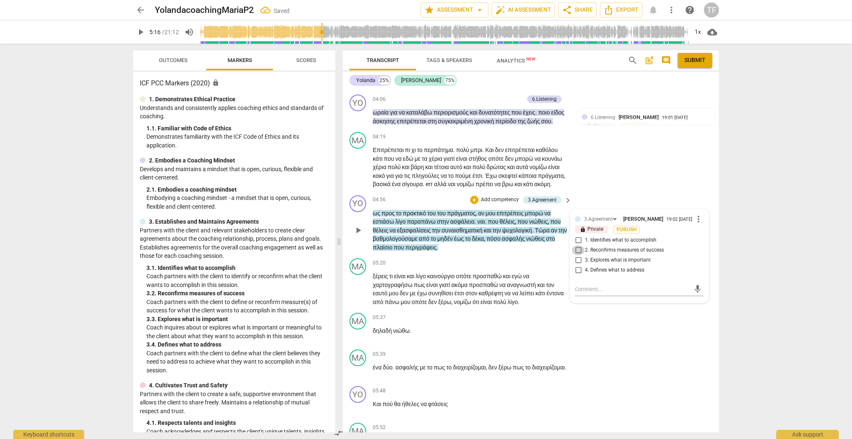
click at [578, 255] on input "2. Reconfirms measures of success" at bounding box center [578, 250] width 13 height 10
click at [589, 293] on textarea at bounding box center [632, 289] width 115 height 8
click at [359, 235] on span "play_arrow" at bounding box center [358, 230] width 10 height 10
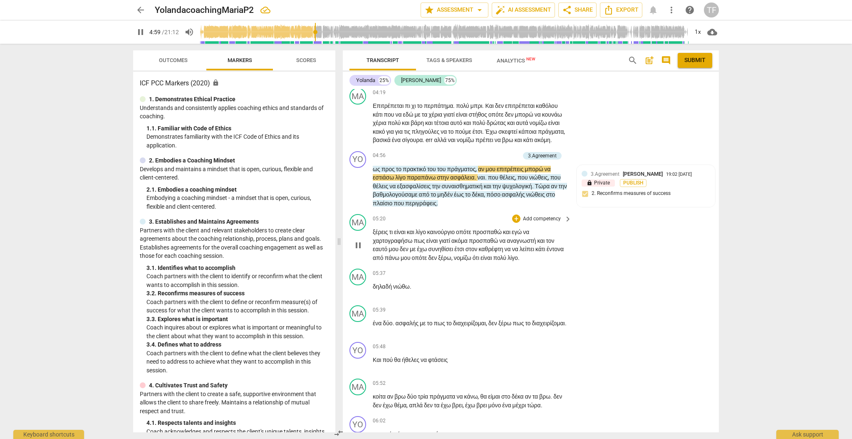
scroll to position [786, 0]
click at [357, 248] on span "pause" at bounding box center [358, 243] width 10 height 10
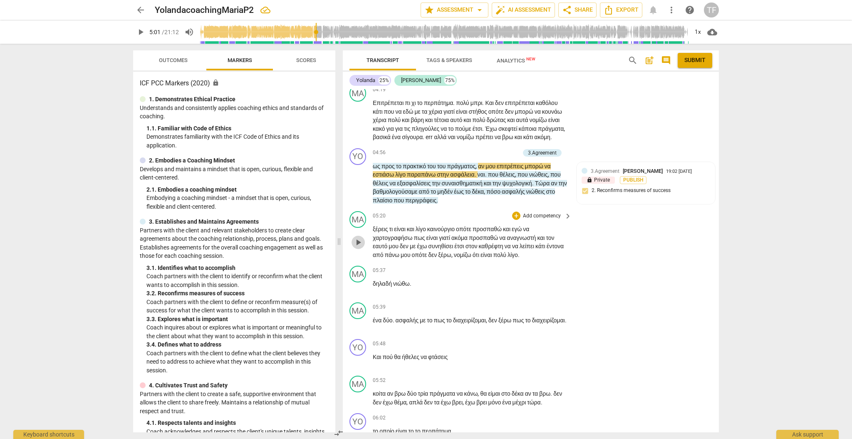
click at [357, 247] on span "play_arrow" at bounding box center [358, 242] width 10 height 10
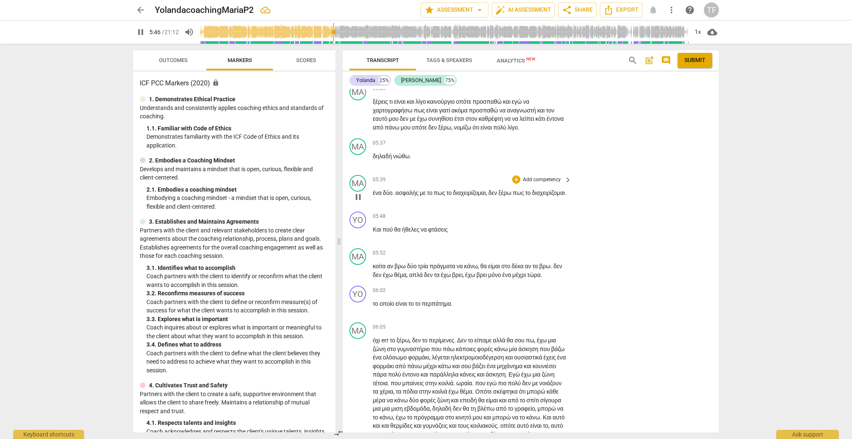
scroll to position [914, 0]
click at [515, 220] on div "+" at bounding box center [516, 215] width 8 height 8
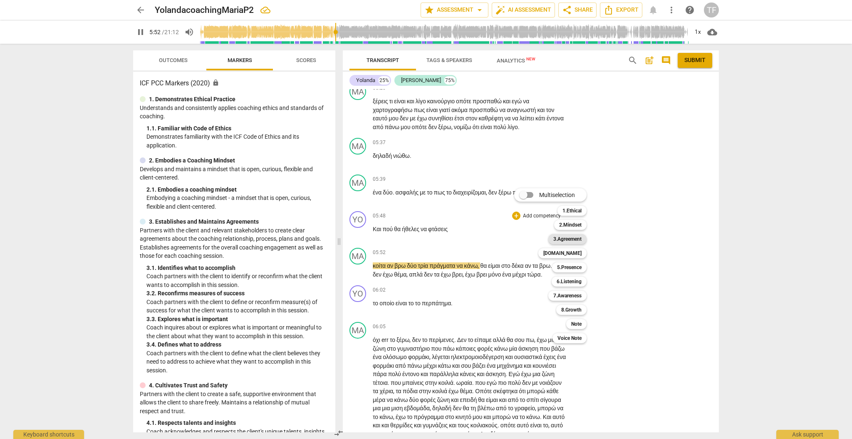
click at [580, 241] on b "3.Agreement" at bounding box center [567, 239] width 28 height 10
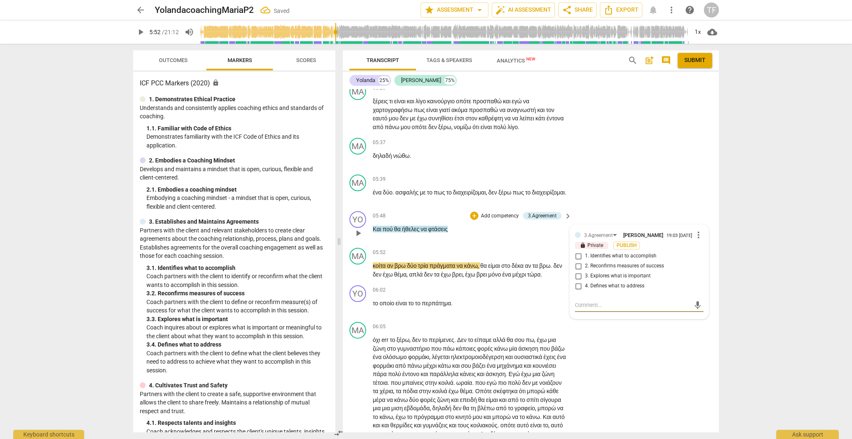
click at [577, 271] on input "2. Reconfirms measures of success" at bounding box center [578, 266] width 13 height 10
click at [536, 241] on div "05:48 + Add competency 3.Agreement keyboard_arrow_right Και πού θα ήθελες να φτ…" at bounding box center [473, 226] width 200 height 30
click at [653, 208] on div "MA play_arrow pause 05:39 + Add competency keyboard_arrow_right ένα δύο . ασφαλ…" at bounding box center [531, 189] width 376 height 37
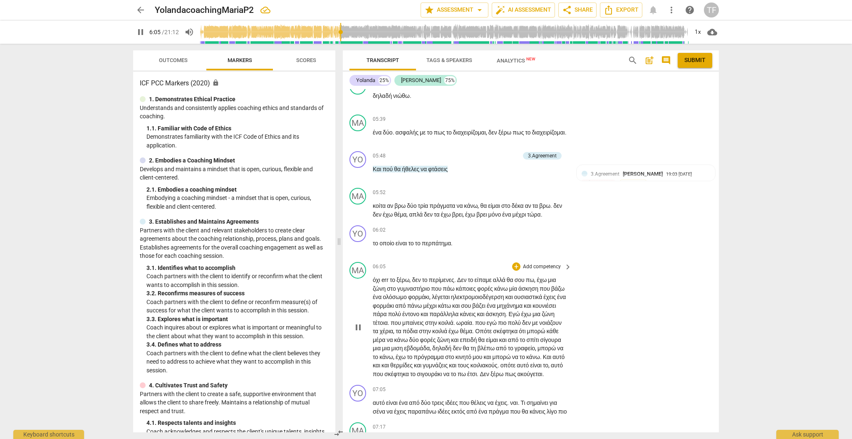
scroll to position [977, 0]
click at [357, 330] on span "pause" at bounding box center [358, 325] width 10 height 10
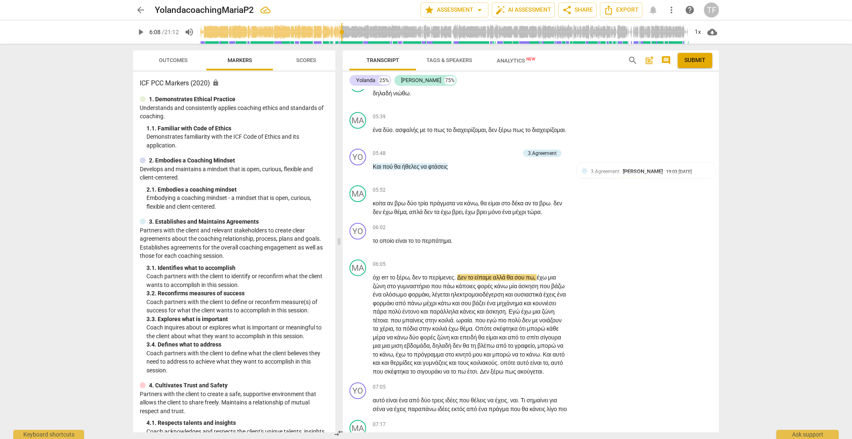
click at [140, 33] on span "play_arrow" at bounding box center [141, 32] width 10 height 10
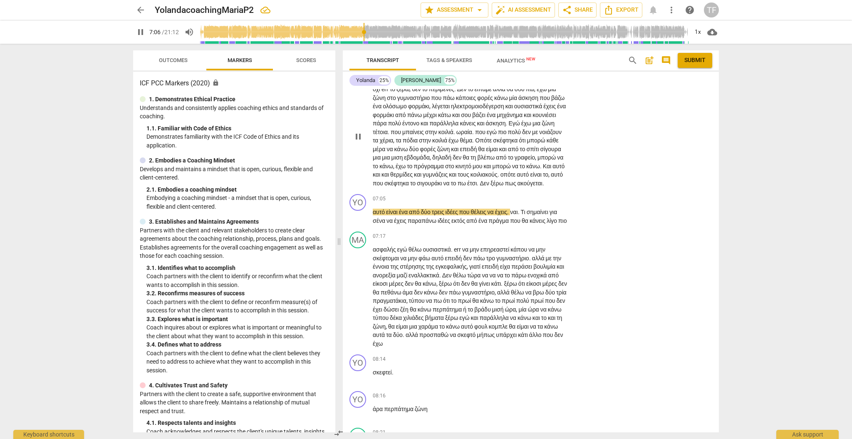
scroll to position [1165, 0]
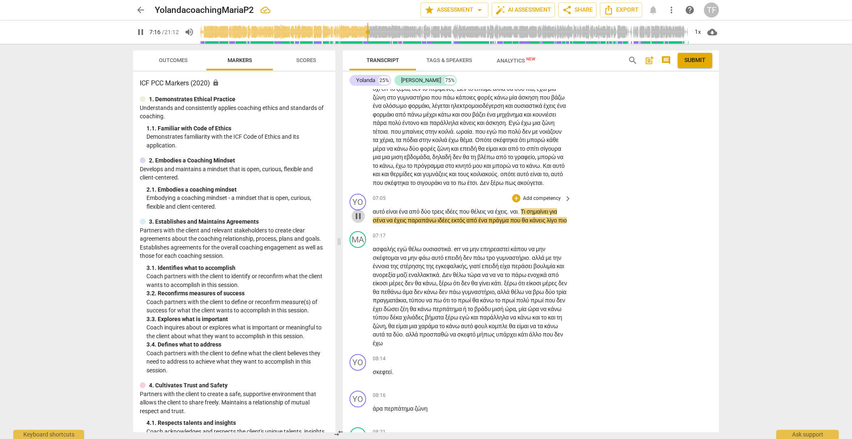
click at [358, 221] on span "pause" at bounding box center [358, 216] width 10 height 10
click at [517, 202] on div "+" at bounding box center [516, 198] width 8 height 8
click at [566, 284] on b "7.Awareness" at bounding box center [567, 286] width 28 height 10
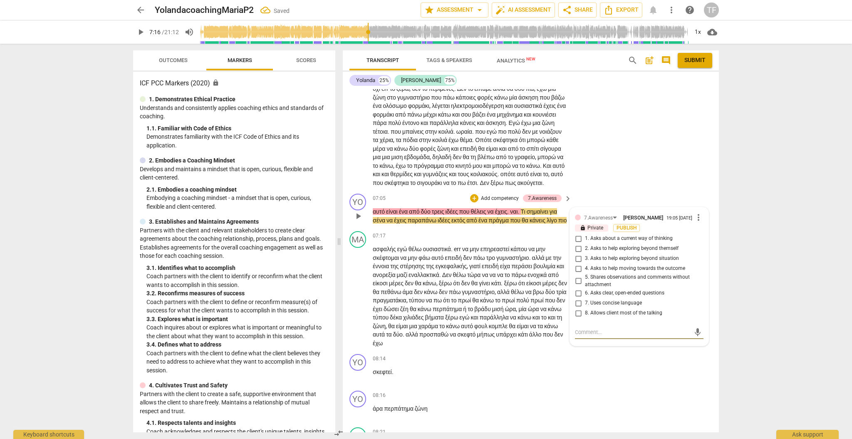
click at [577, 243] on input "1. Asks about a current way of thinking" at bounding box center [578, 238] width 13 height 10
click at [633, 336] on textarea at bounding box center [632, 332] width 115 height 8
click at [693, 340] on span "send" at bounding box center [697, 335] width 9 height 9
click at [142, 30] on span "play_arrow" at bounding box center [141, 32] width 10 height 10
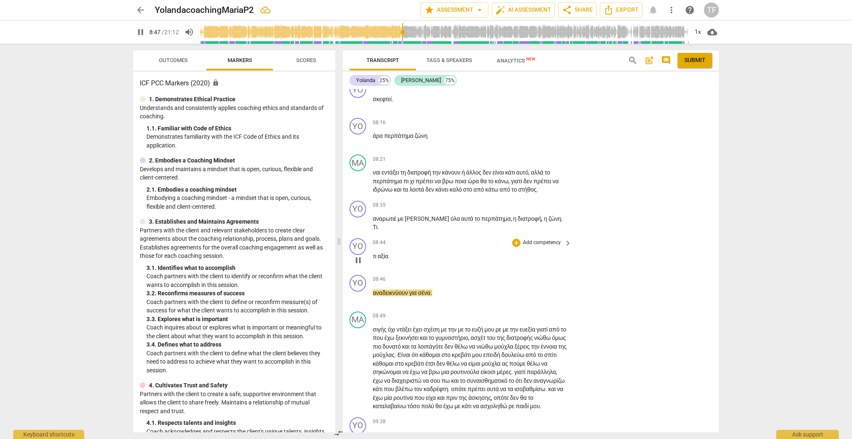
scroll to position [1439, 0]
click at [358, 301] on span "pause" at bounding box center [358, 296] width 10 height 10
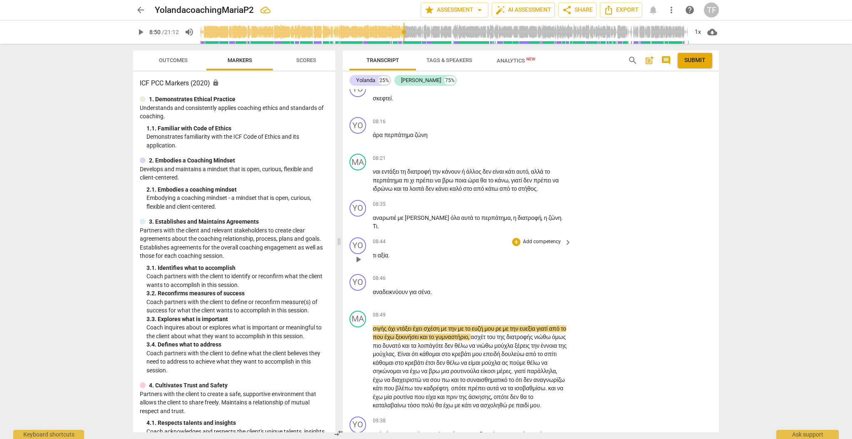
scroll to position [1439, 0]
click at [516, 245] on div "+" at bounding box center [516, 241] width 8 height 8
click at [572, 344] on b "7.Awareness" at bounding box center [567, 344] width 28 height 10
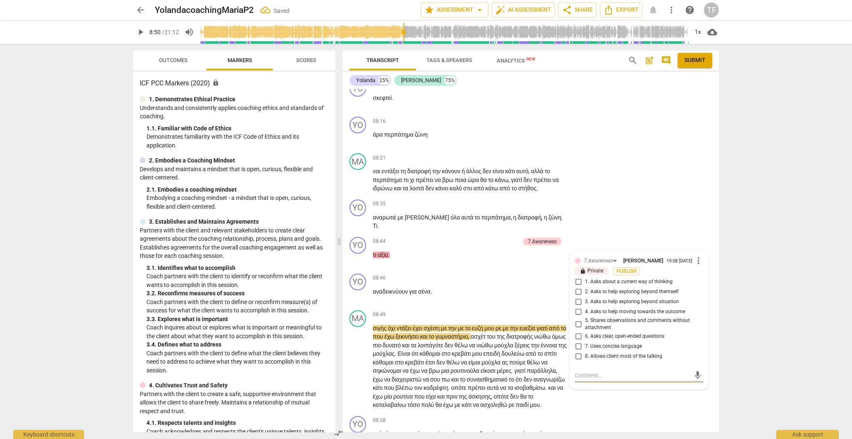
scroll to position [1629, 0]
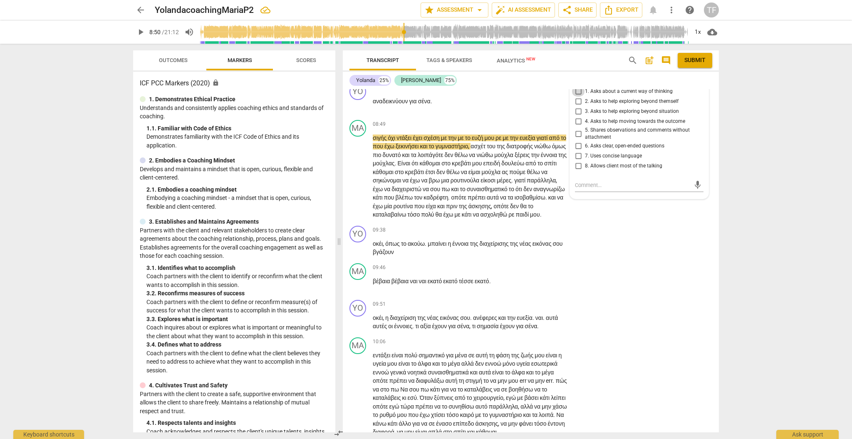
click at [577, 97] on input "1. Asks about a current way of thinking" at bounding box center [578, 92] width 13 height 10
click at [594, 189] on textarea at bounding box center [632, 185] width 115 height 8
click at [695, 189] on span "send" at bounding box center [697, 184] width 9 height 9
click at [136, 29] on span "play_arrow" at bounding box center [141, 32] width 10 height 10
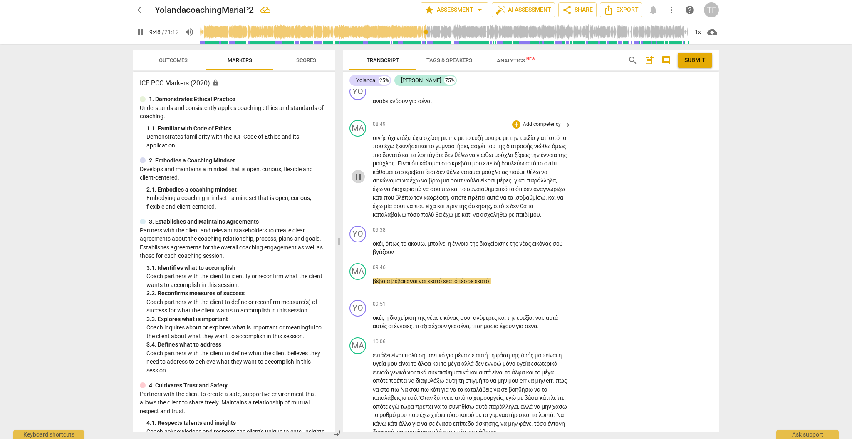
click at [359, 181] on span "pause" at bounding box center [358, 176] width 10 height 10
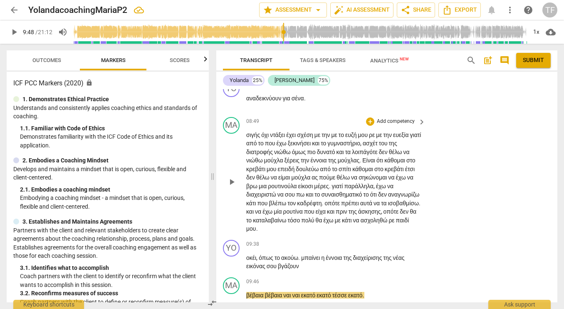
scroll to position [1779, 0]
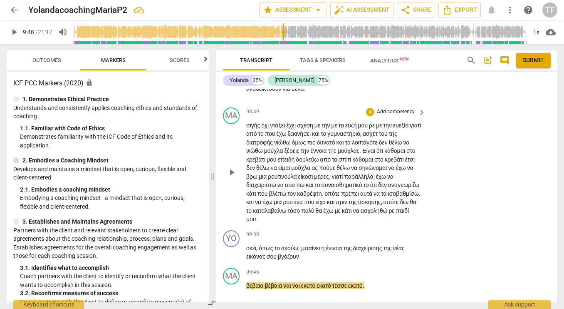
click at [233, 177] on span "play_arrow" at bounding box center [232, 172] width 10 height 10
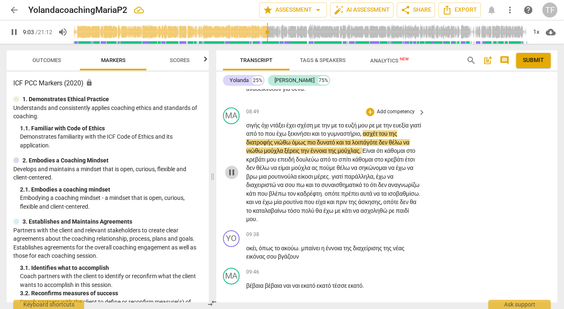
click at [234, 177] on span "pause" at bounding box center [232, 172] width 10 height 10
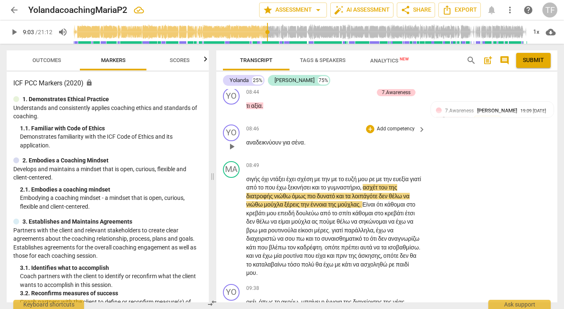
scroll to position [1709, 0]
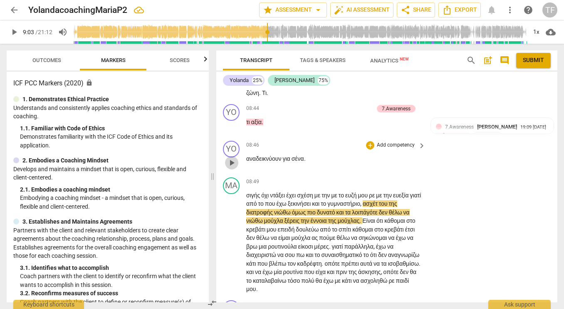
click at [233, 168] on span "play_arrow" at bounding box center [232, 163] width 10 height 10
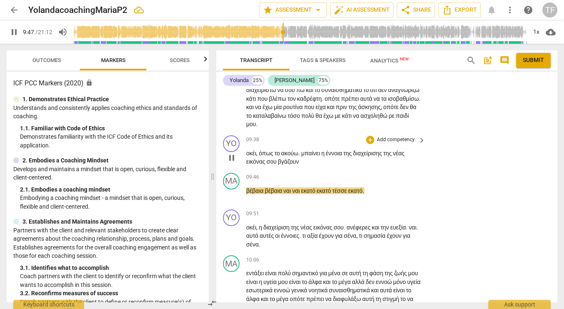
scroll to position [1875, 0]
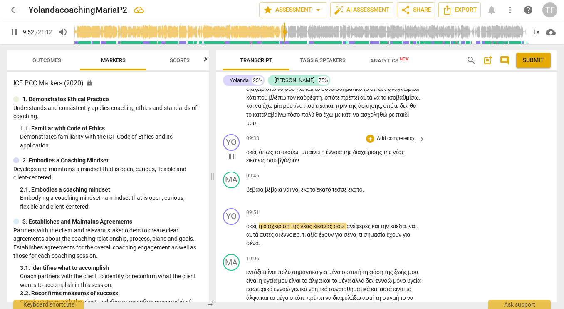
click at [232, 161] on span "pause" at bounding box center [232, 156] width 10 height 10
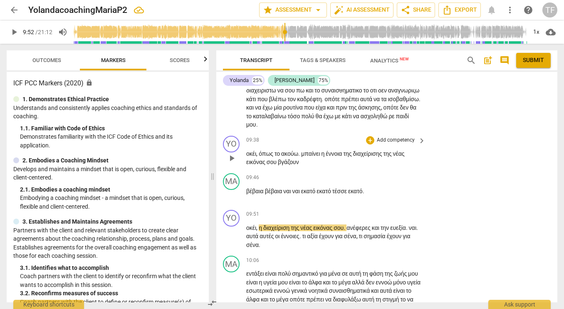
click at [232, 163] on span "play_arrow" at bounding box center [232, 158] width 10 height 10
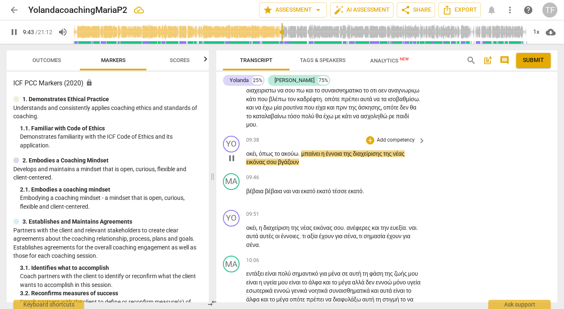
click at [232, 163] on span "pause" at bounding box center [232, 158] width 10 height 10
click at [370, 144] on div "+" at bounding box center [370, 140] width 8 height 8
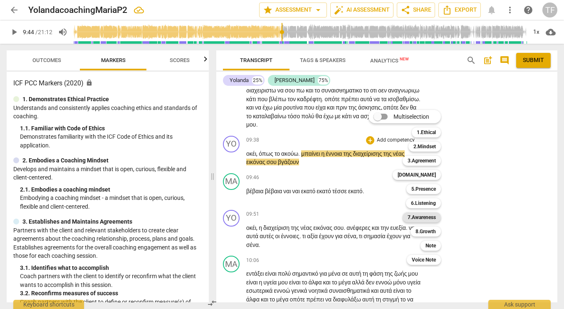
click at [425, 214] on b "7.Awareness" at bounding box center [422, 217] width 28 height 10
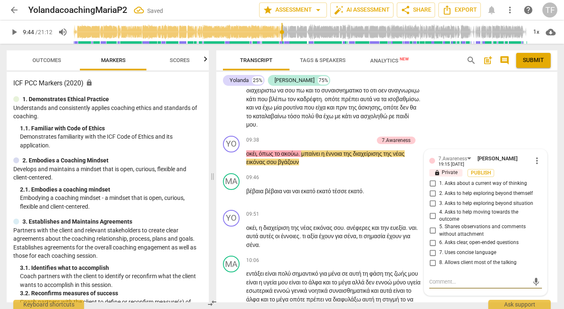
scroll to position [2007, 0]
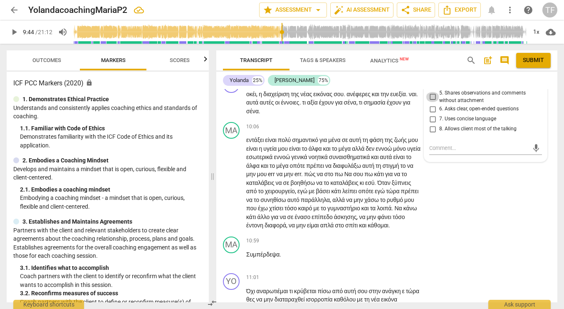
click at [432, 102] on input "5. Shares observations and comments without attachment" at bounding box center [432, 97] width 13 height 10
click at [442, 152] on textarea at bounding box center [478, 148] width 99 height 8
click at [533, 156] on span "send" at bounding box center [536, 151] width 9 height 9
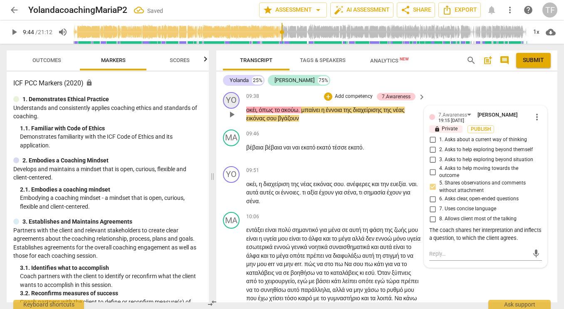
scroll to position [1918, 0]
click at [232, 119] on span "play_arrow" at bounding box center [232, 114] width 10 height 10
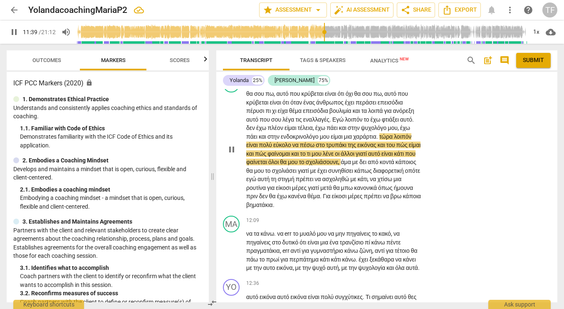
scroll to position [2250, 0]
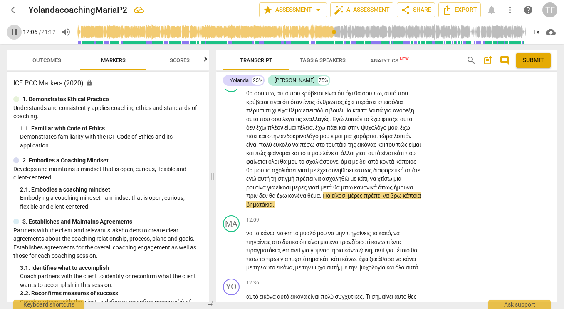
click at [15, 33] on span "pause" at bounding box center [14, 32] width 10 height 10
